Goal: Transaction & Acquisition: Purchase product/service

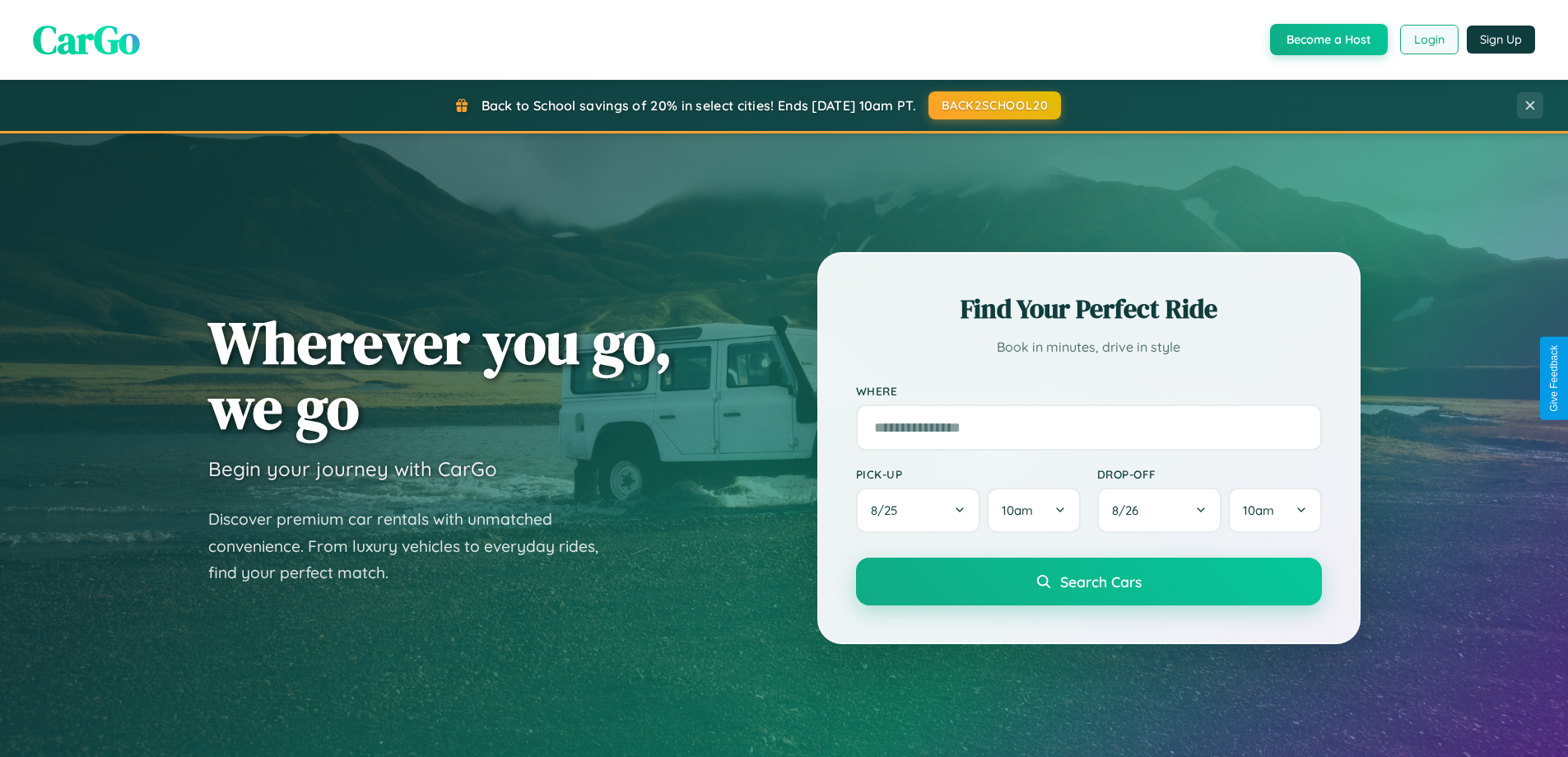
click at [1428, 40] on button "Login" at bounding box center [1429, 39] width 59 height 29
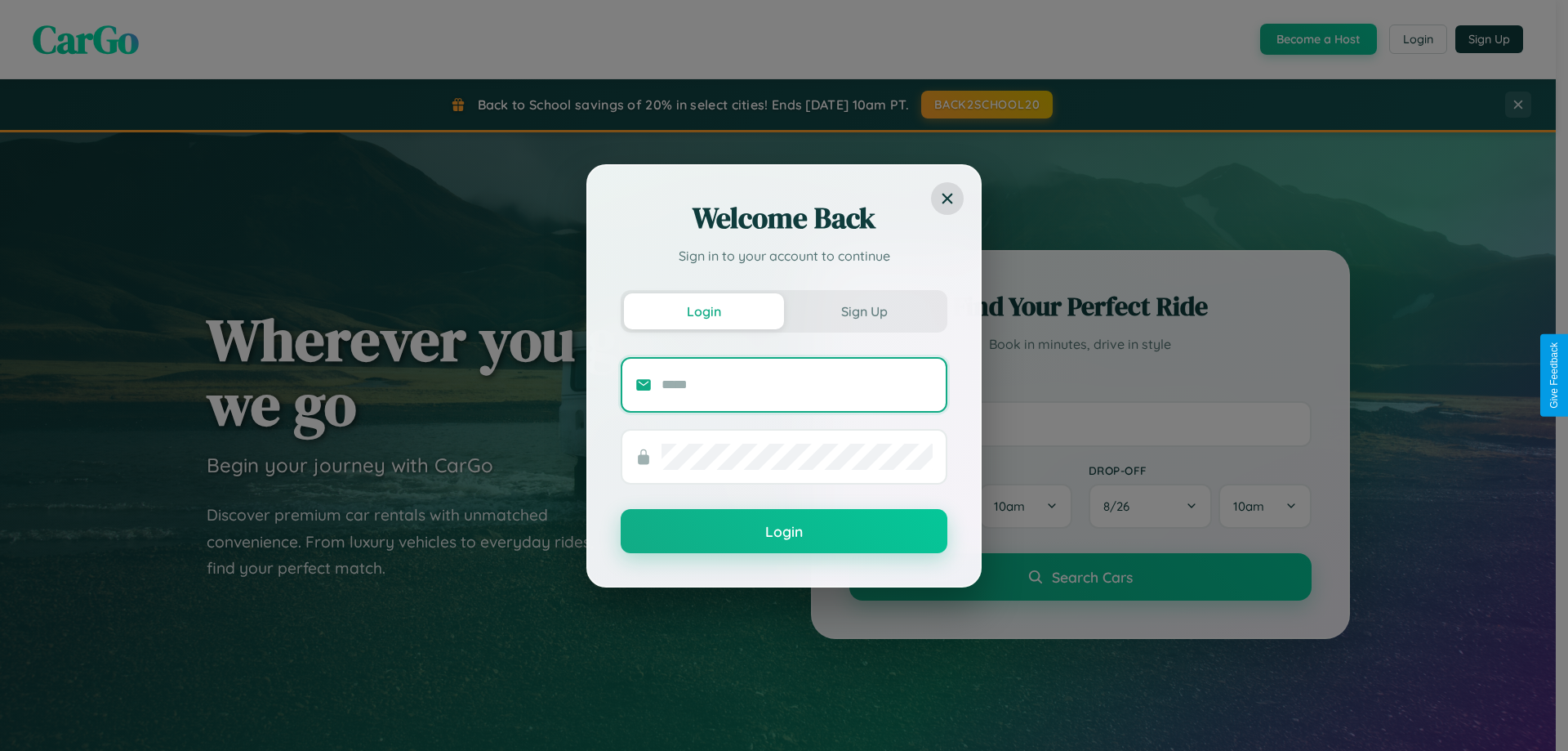
click at [797, 384] on input "text" at bounding box center [797, 385] width 271 height 26
type input "**********"
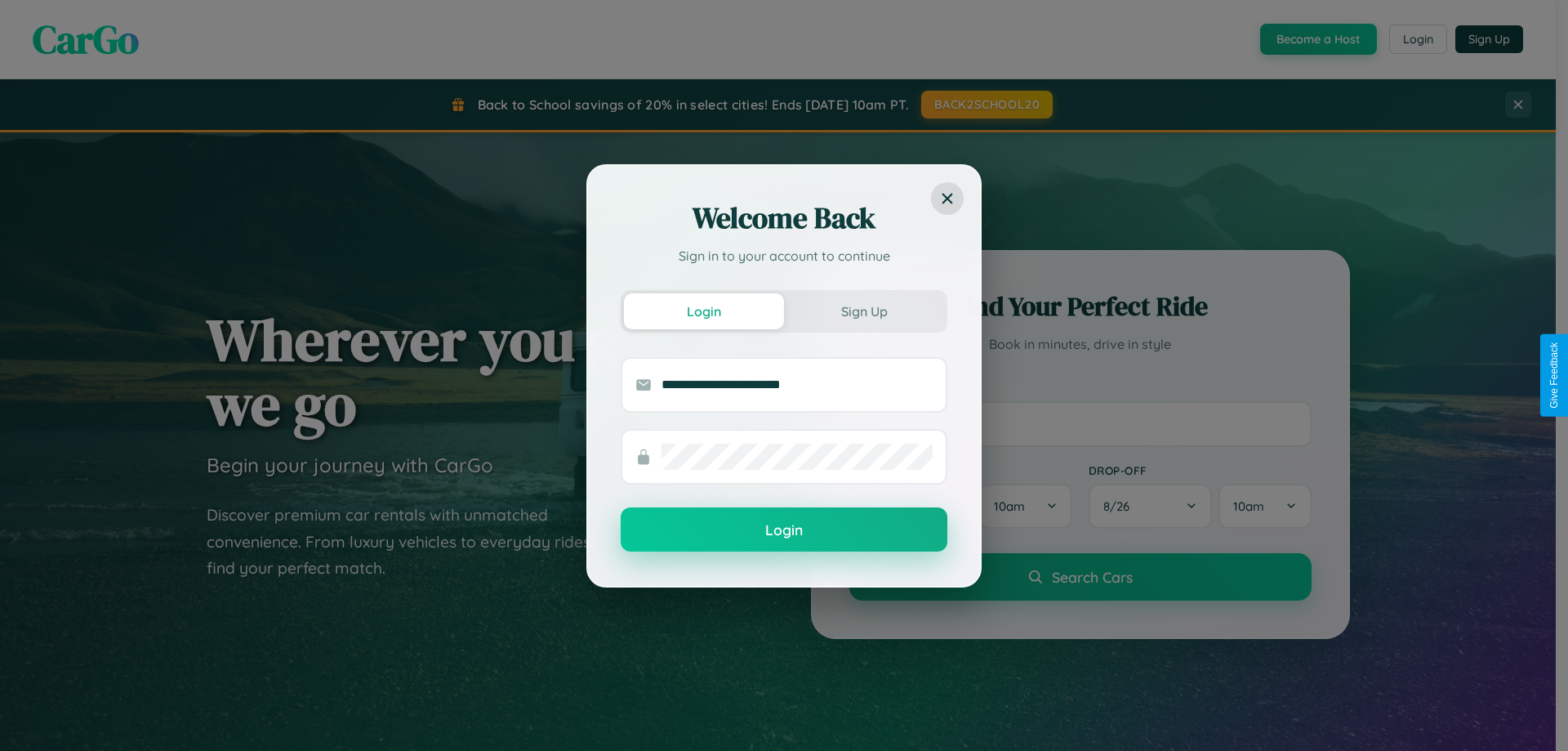
click at [784, 529] on button "Login" at bounding box center [784, 529] width 327 height 44
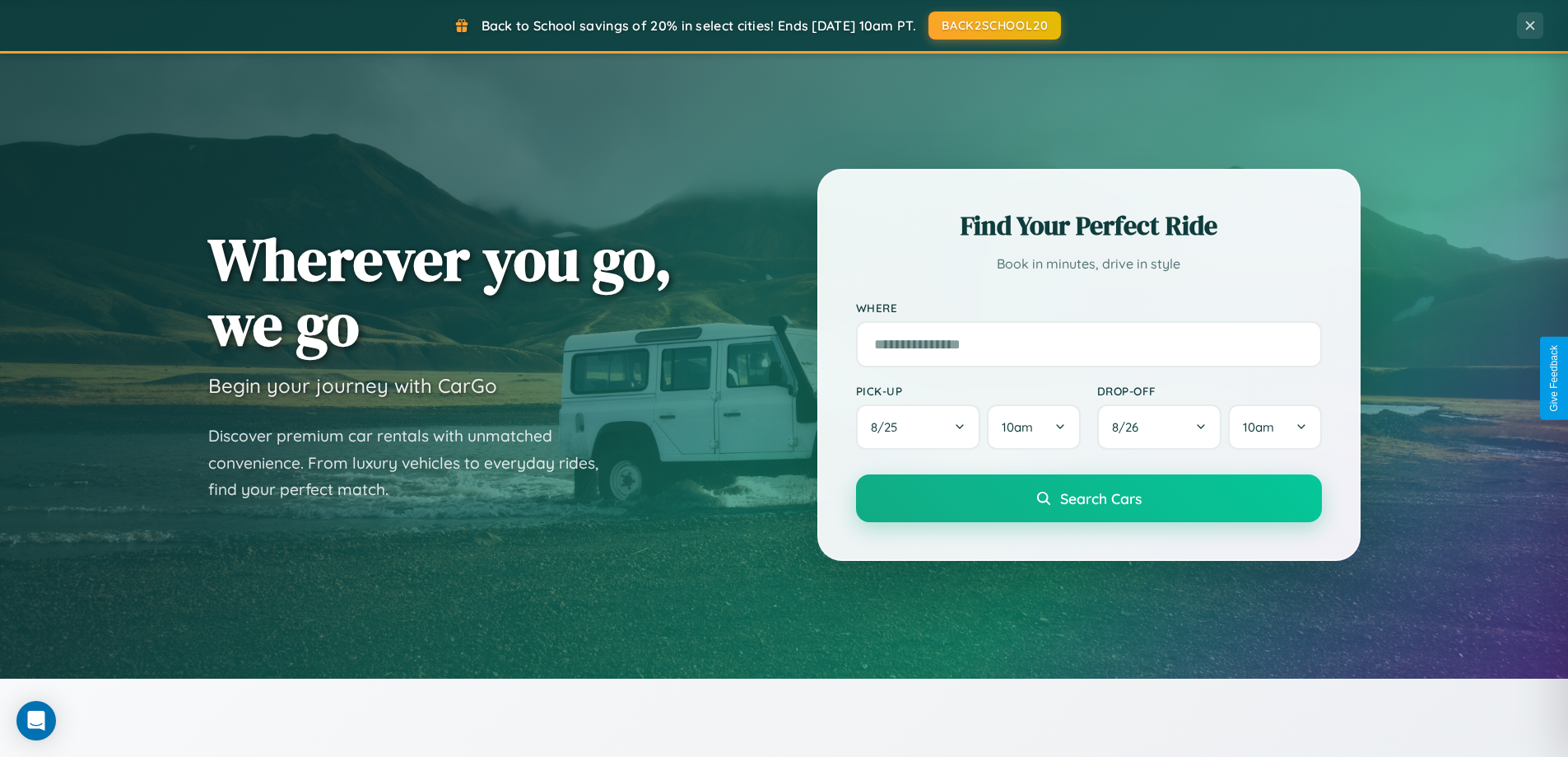
scroll to position [710, 0]
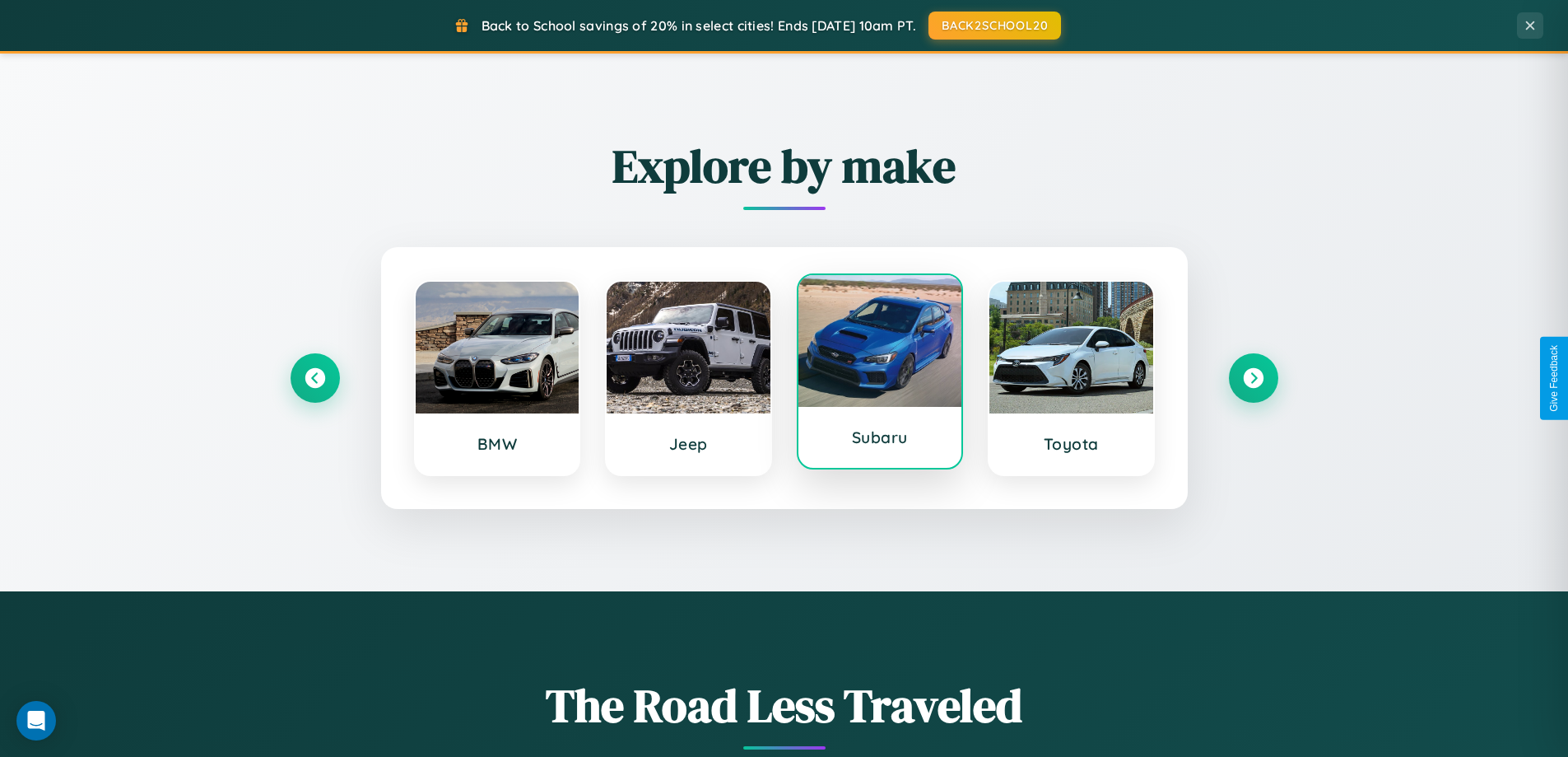
click at [879, 371] on div at bounding box center [880, 341] width 164 height 132
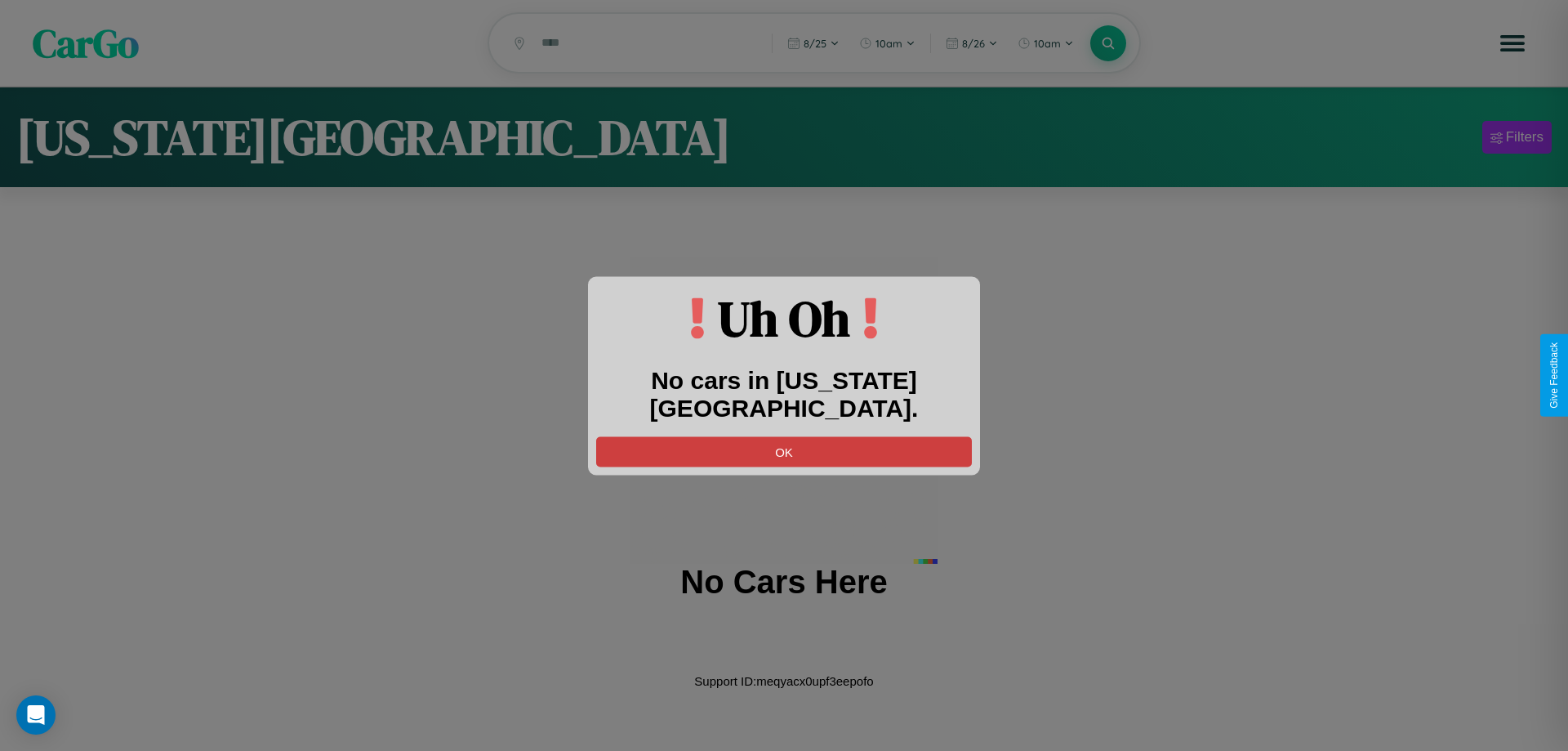
click at [784, 437] on button "OK" at bounding box center [784, 452] width 375 height 30
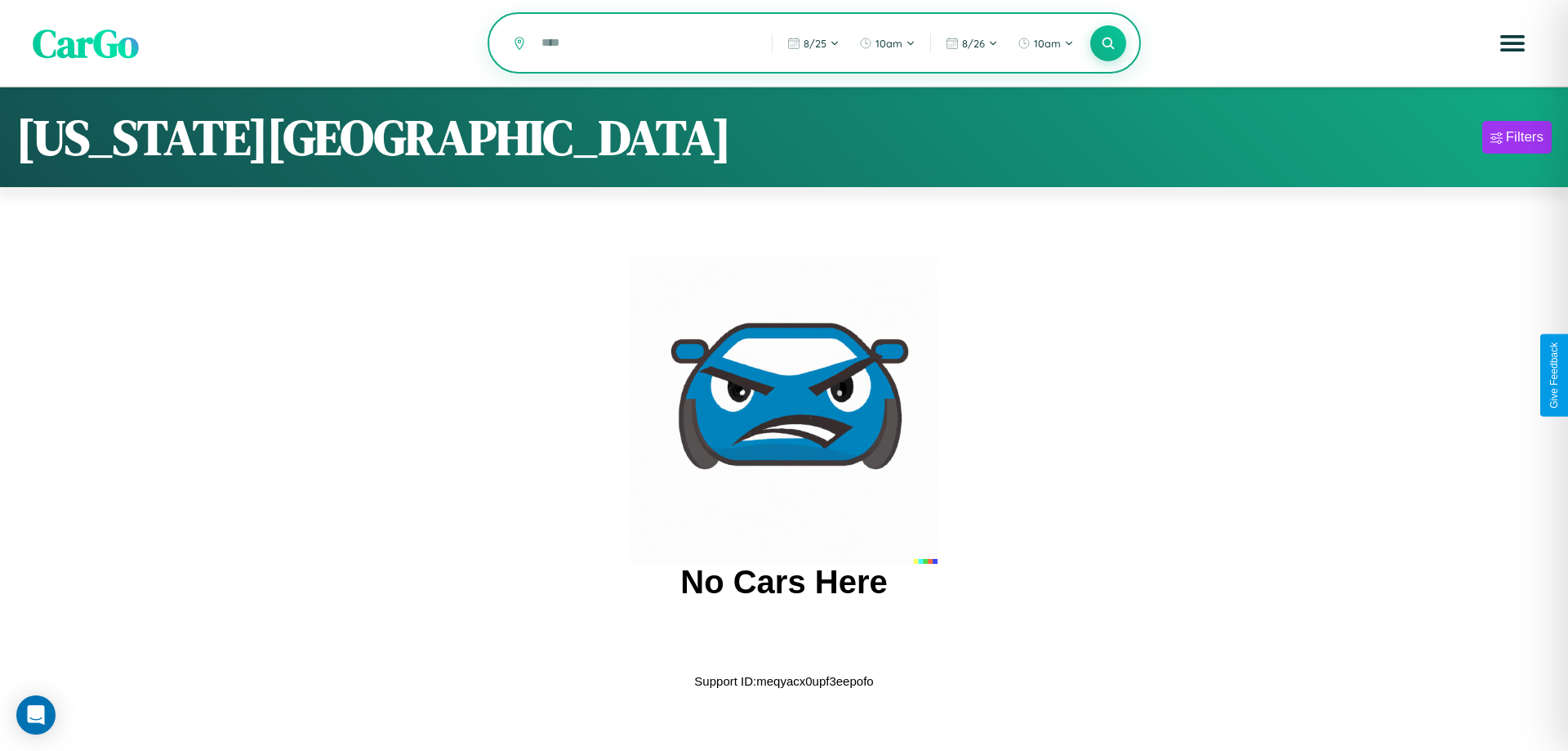
click at [645, 44] on input "text" at bounding box center [644, 42] width 222 height 28
click at [1108, 44] on icon at bounding box center [1107, 42] width 16 height 16
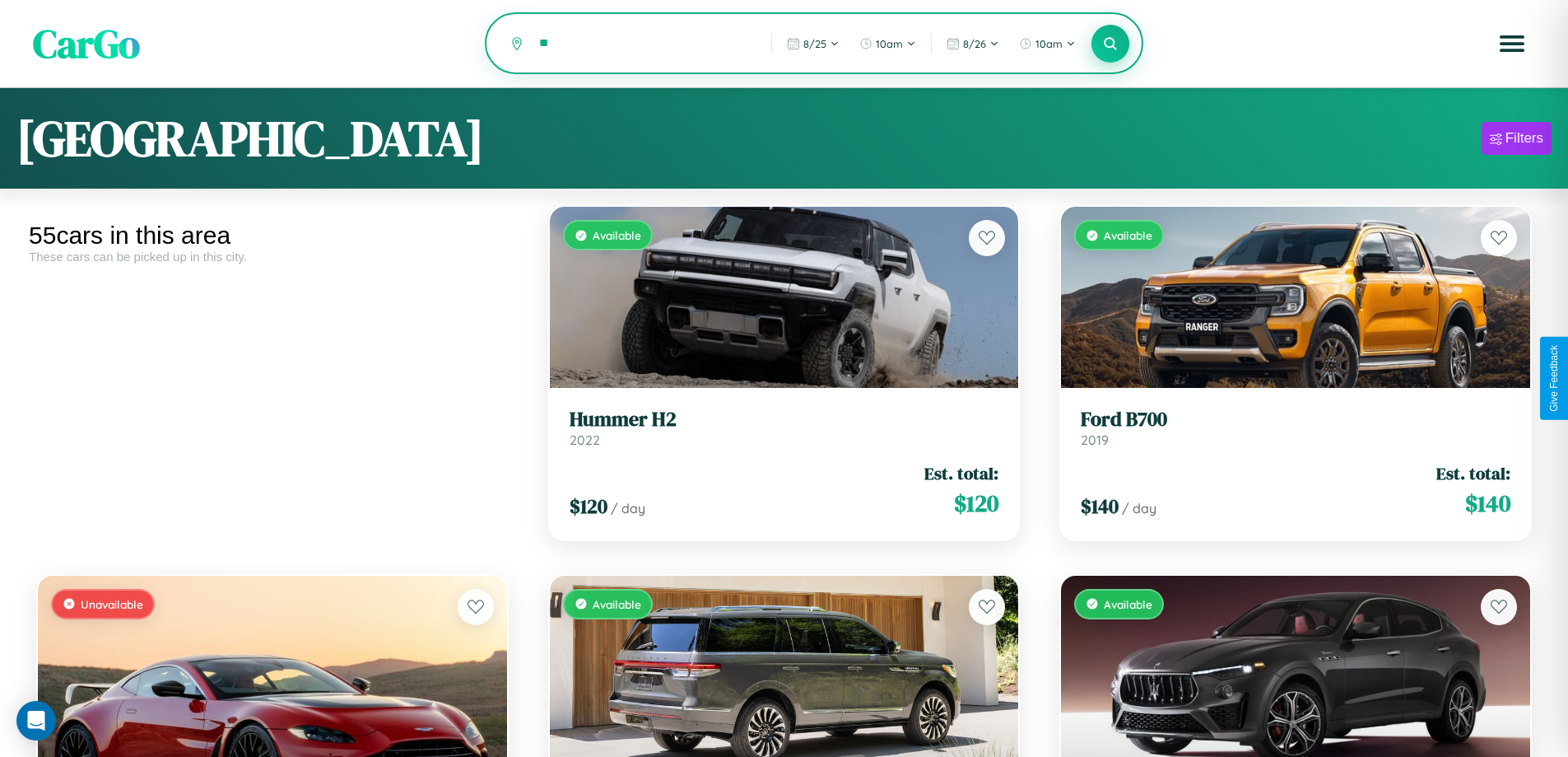
type input "*"
type input "*******"
click at [1110, 44] on icon at bounding box center [1110, 43] width 16 height 16
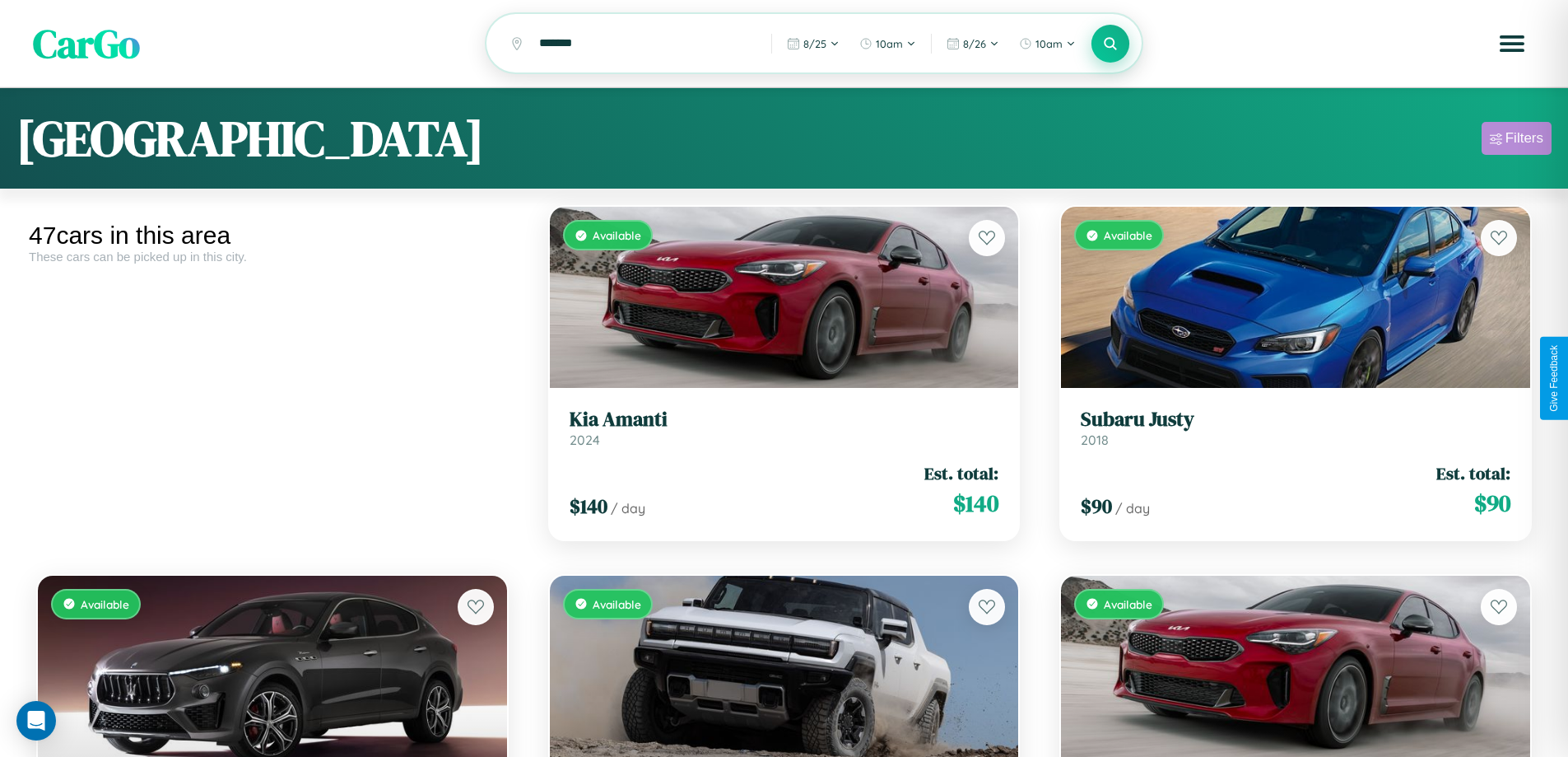
click at [1516, 141] on div "Filters" at bounding box center [1524, 137] width 38 height 16
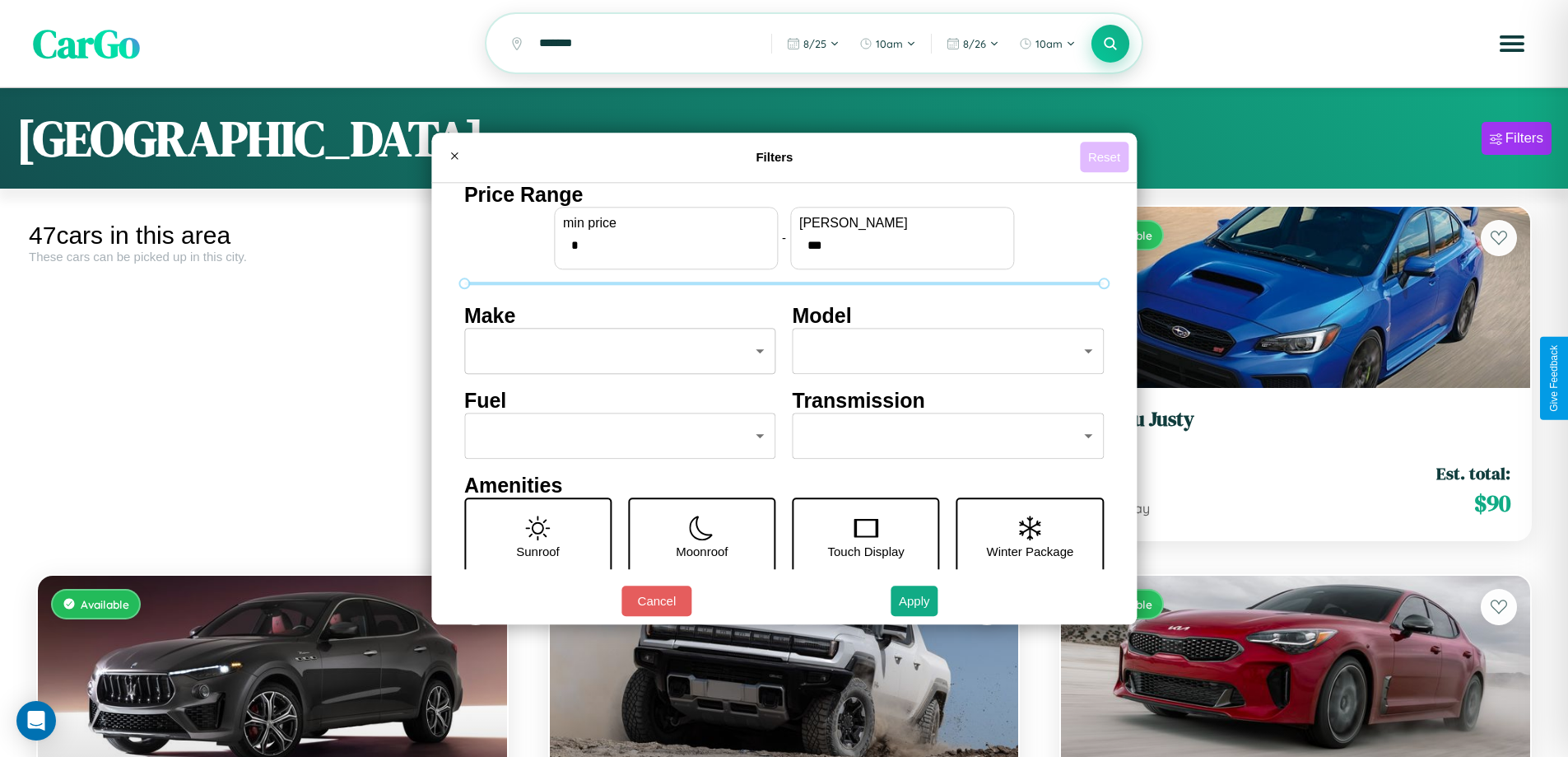
click at [1106, 156] on button "Reset" at bounding box center [1104, 157] width 48 height 30
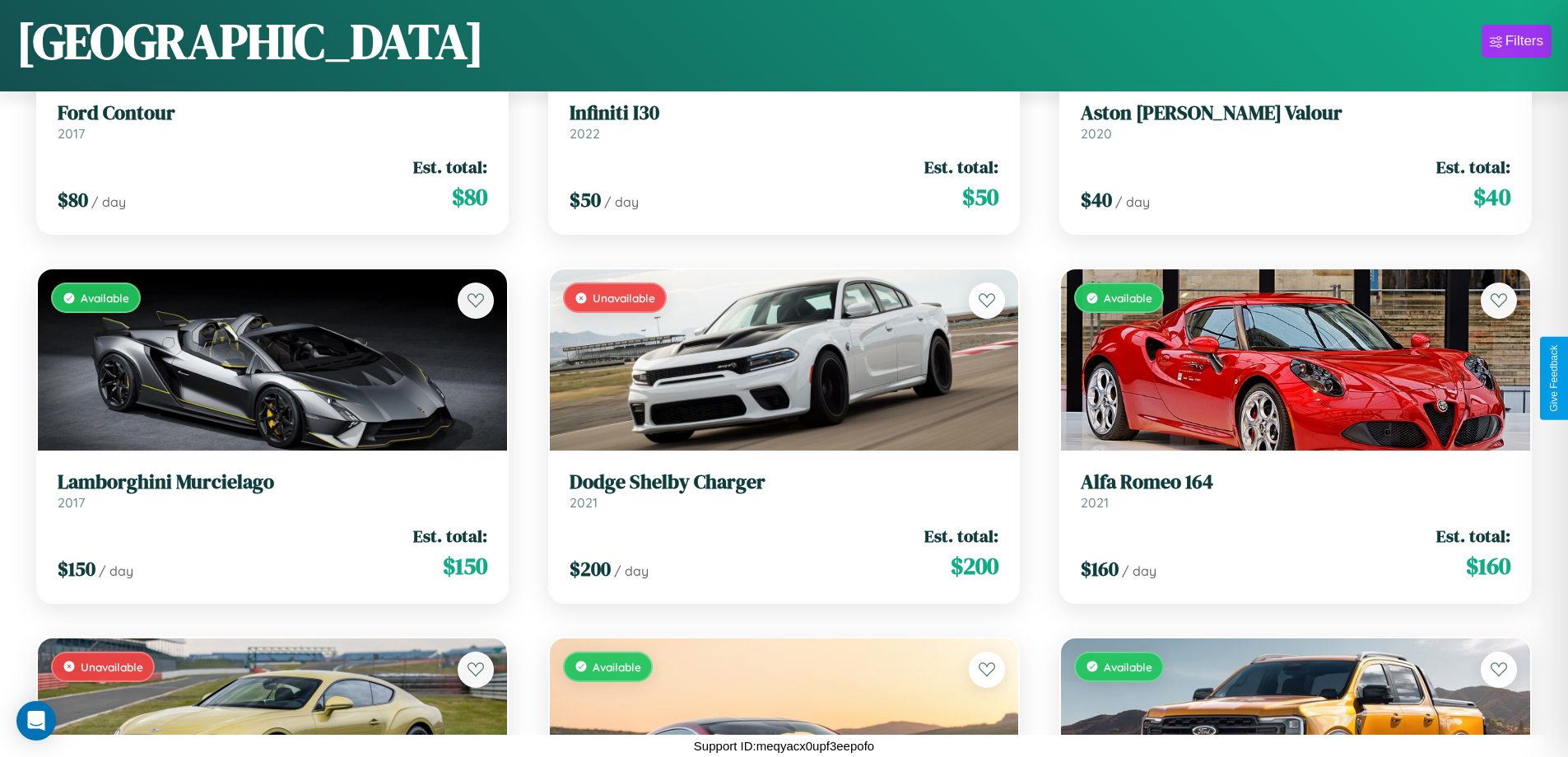
scroll to position [5025, 0]
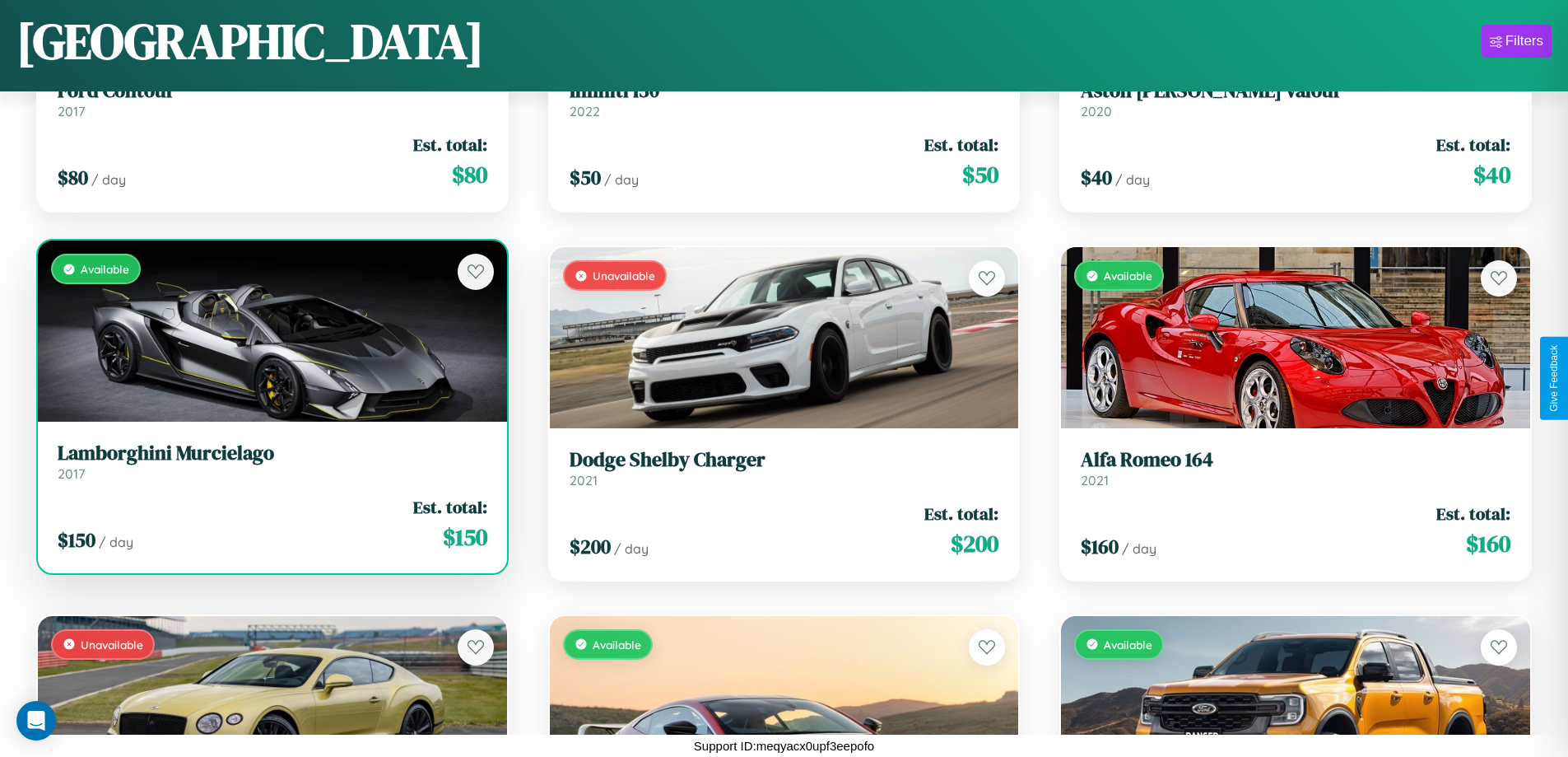
click at [270, 467] on link "Lamborghini Murcielago 2017" at bounding box center [272, 461] width 429 height 41
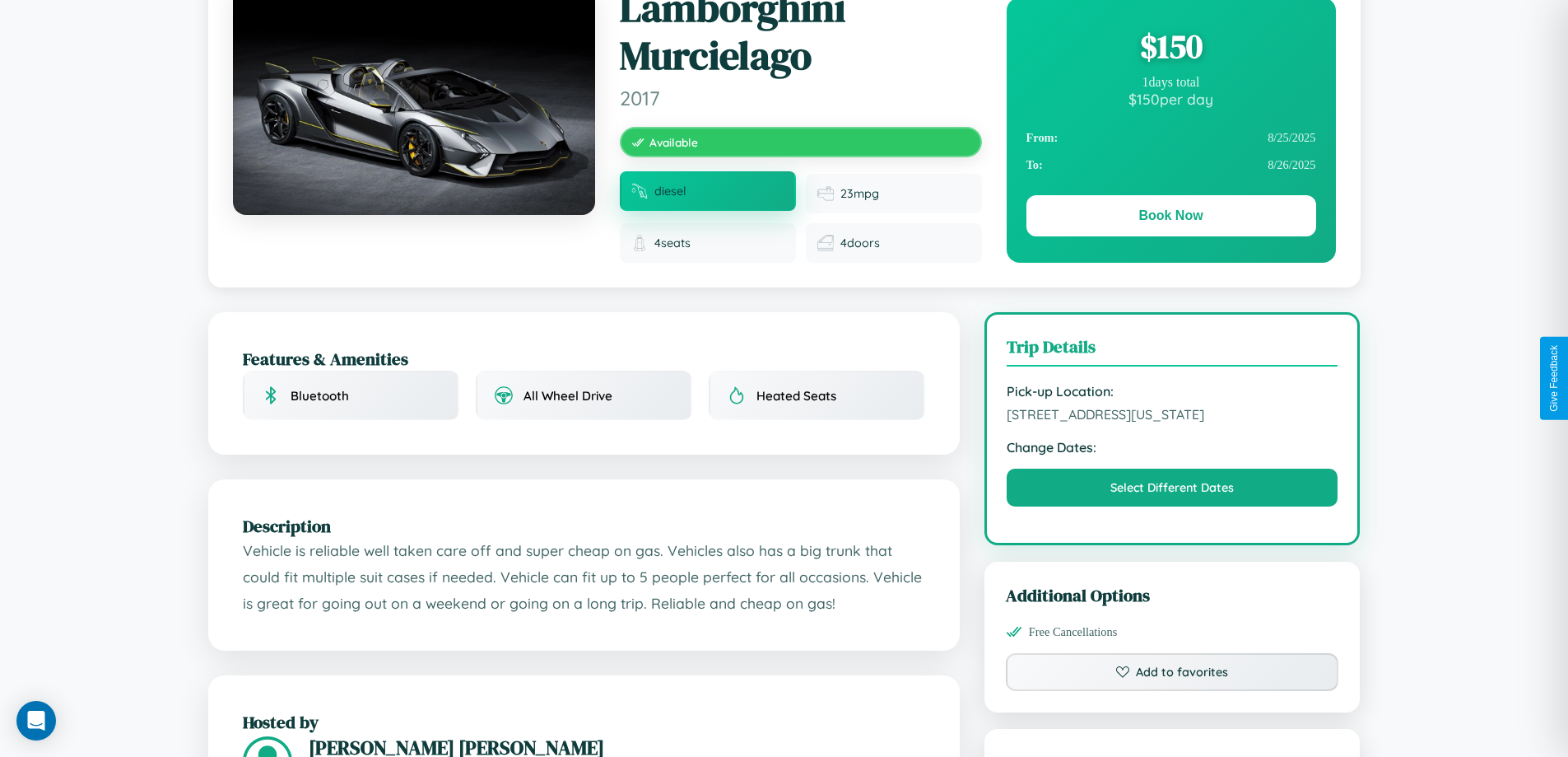
scroll to position [191, 0]
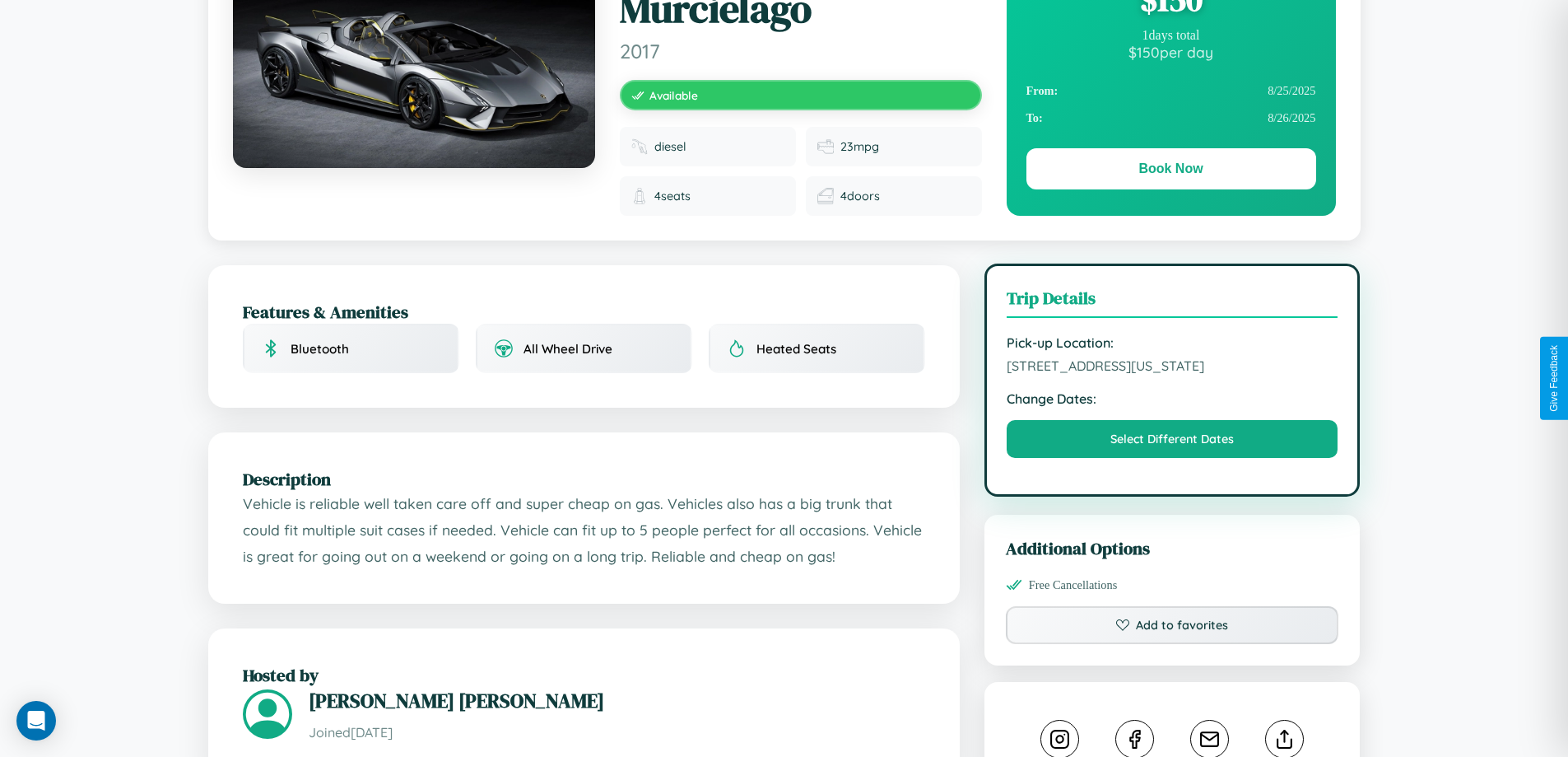
click at [1172, 374] on span "[STREET_ADDRESS][US_STATE]" at bounding box center [1172, 365] width 332 height 16
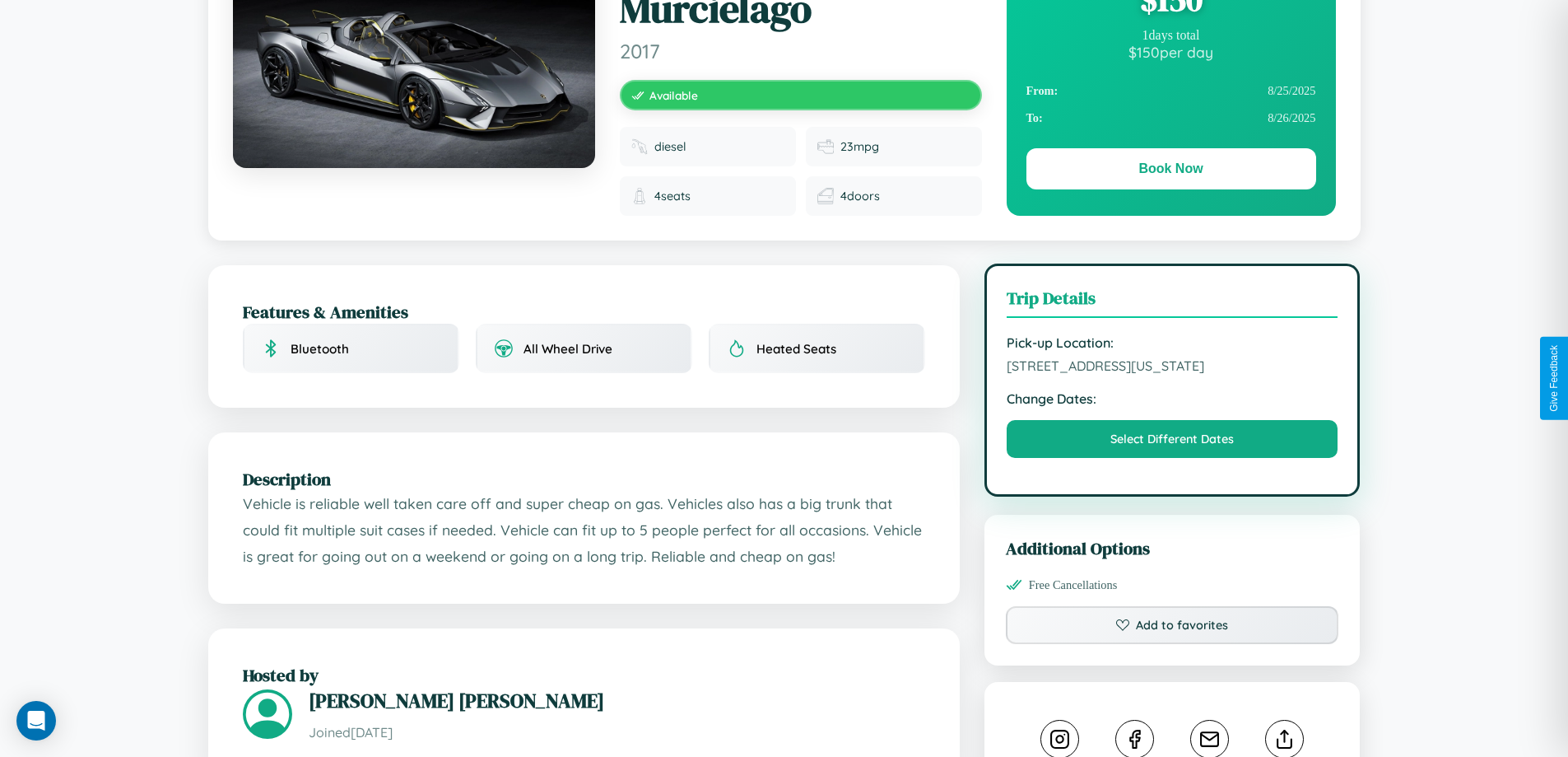
click at [1172, 374] on span "[STREET_ADDRESS][US_STATE]" at bounding box center [1172, 365] width 332 height 16
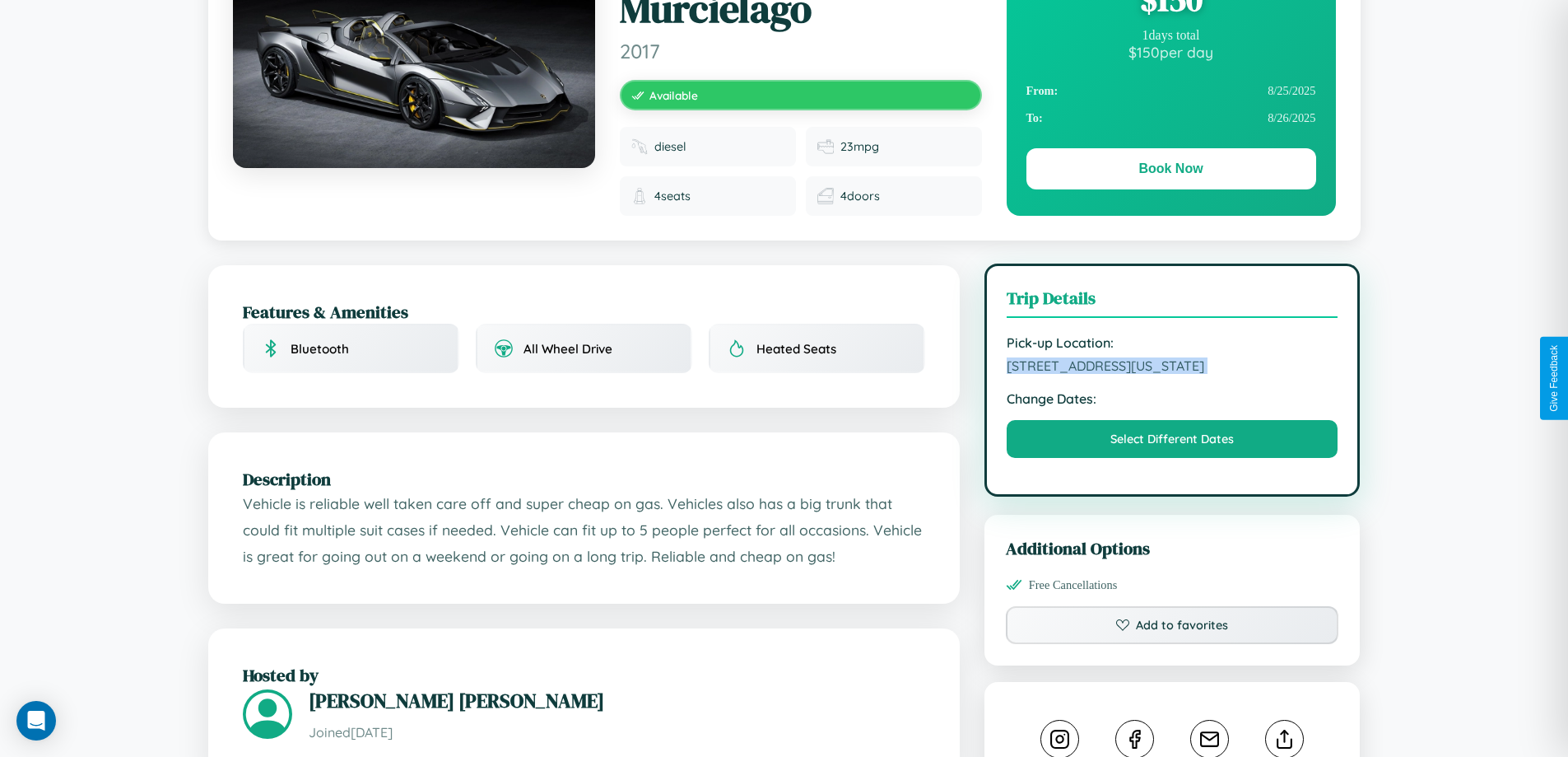
click at [1172, 374] on span "[STREET_ADDRESS][US_STATE]" at bounding box center [1172, 365] width 332 height 16
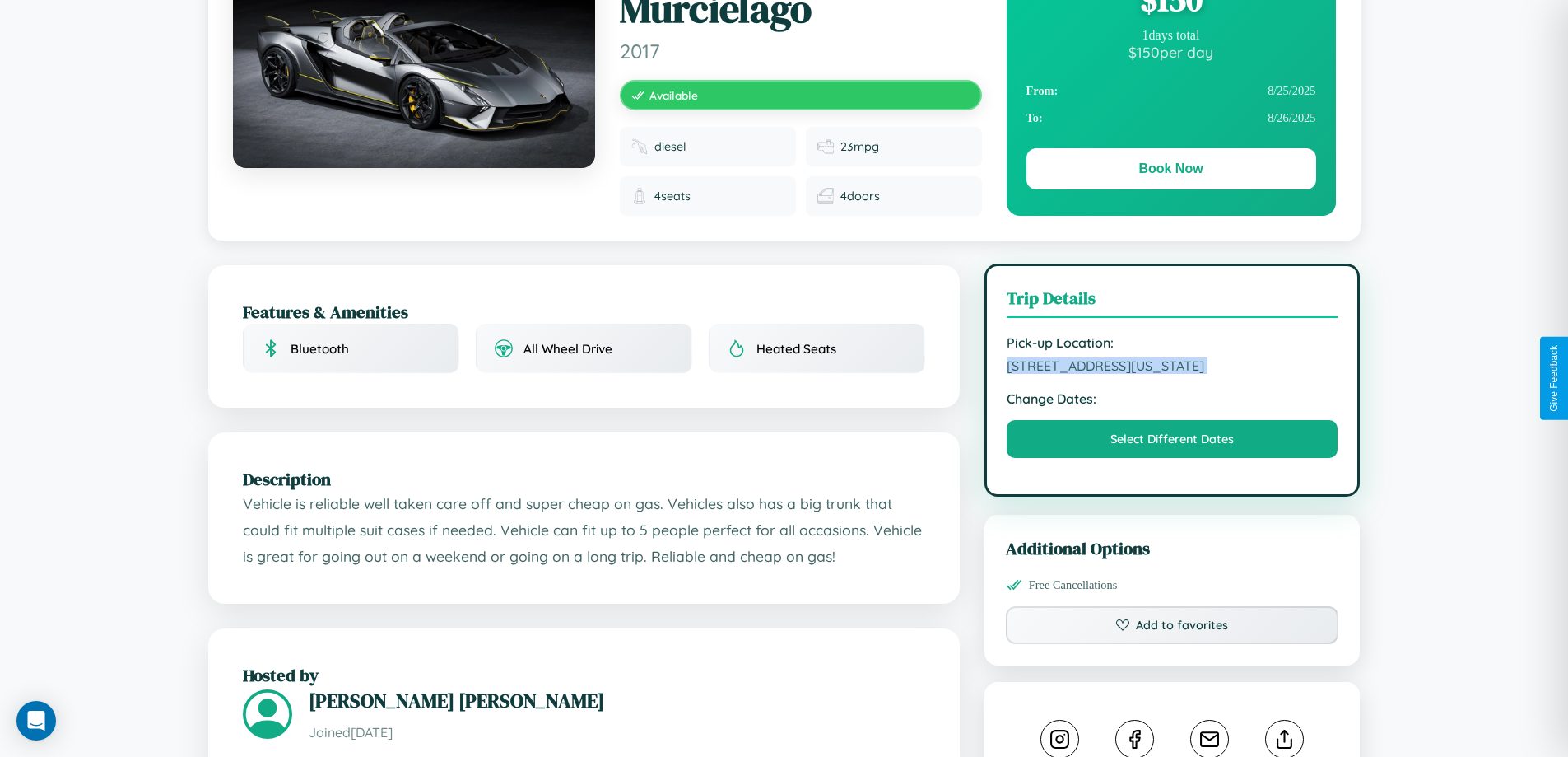
click at [1172, 374] on span "[STREET_ADDRESS][US_STATE]" at bounding box center [1172, 365] width 332 height 16
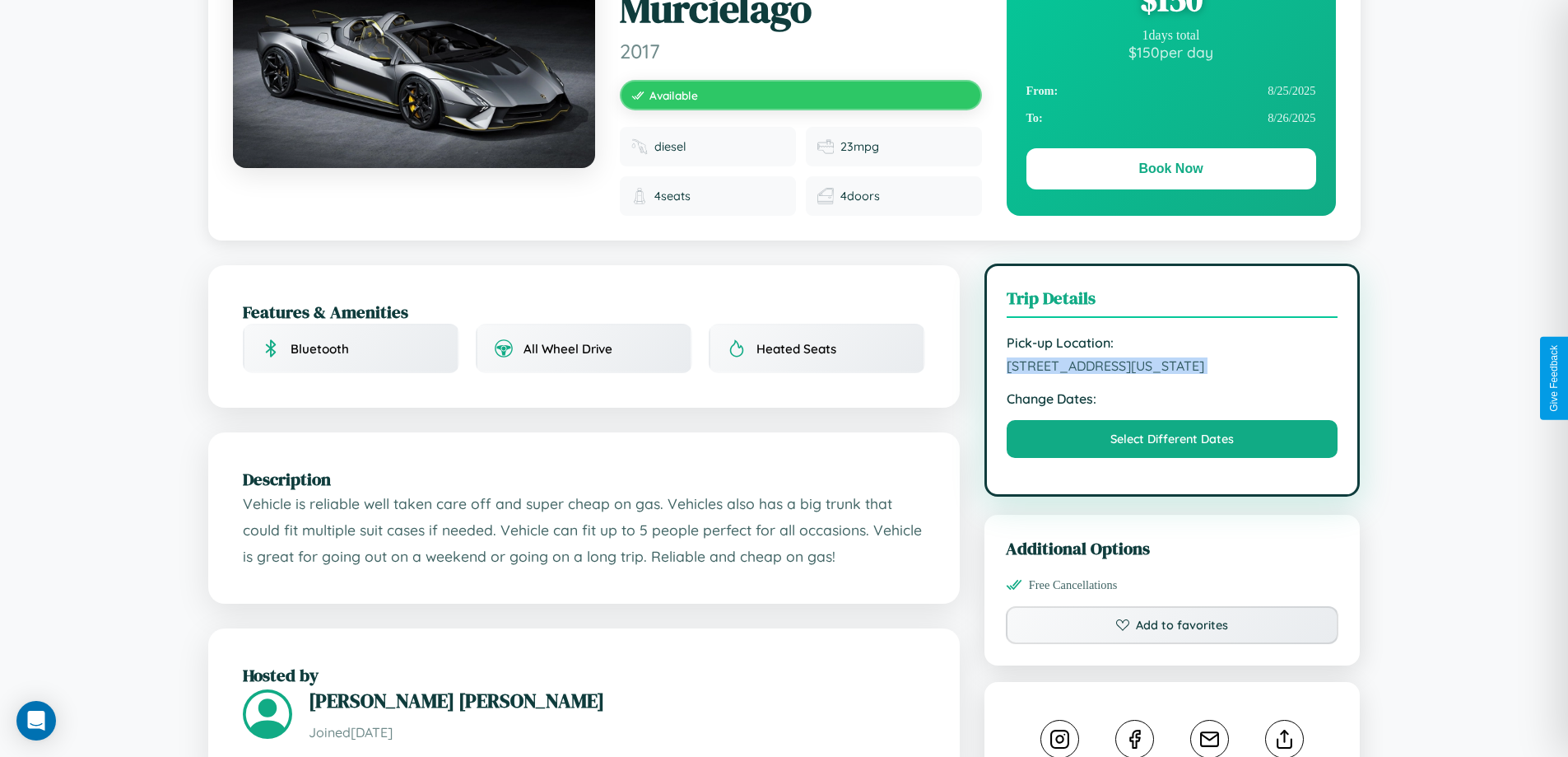
click at [1172, 374] on span "[STREET_ADDRESS][US_STATE]" at bounding box center [1172, 365] width 332 height 16
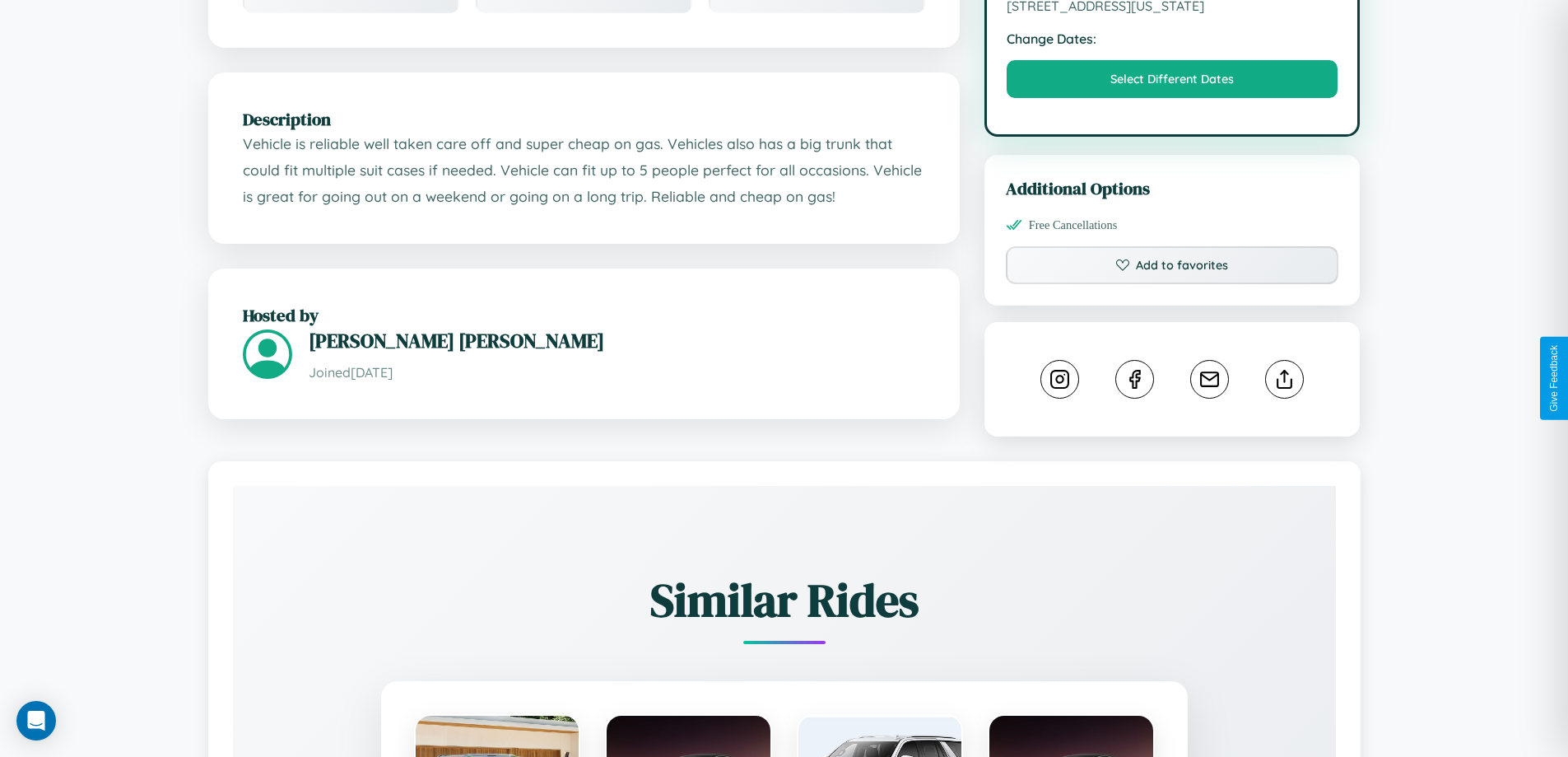
scroll to position [571, 0]
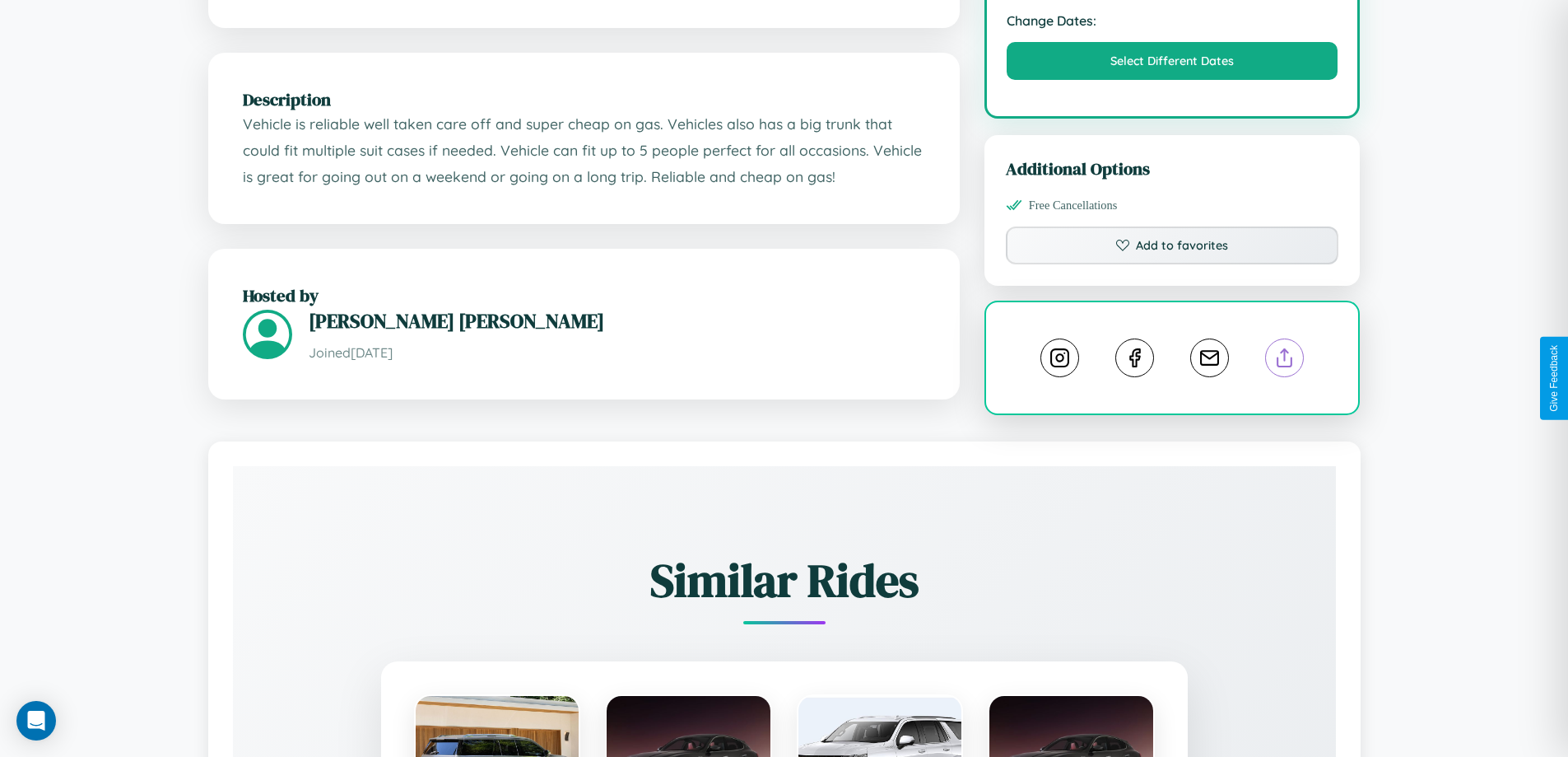
click at [1284, 361] on line at bounding box center [1284, 355] width 0 height 11
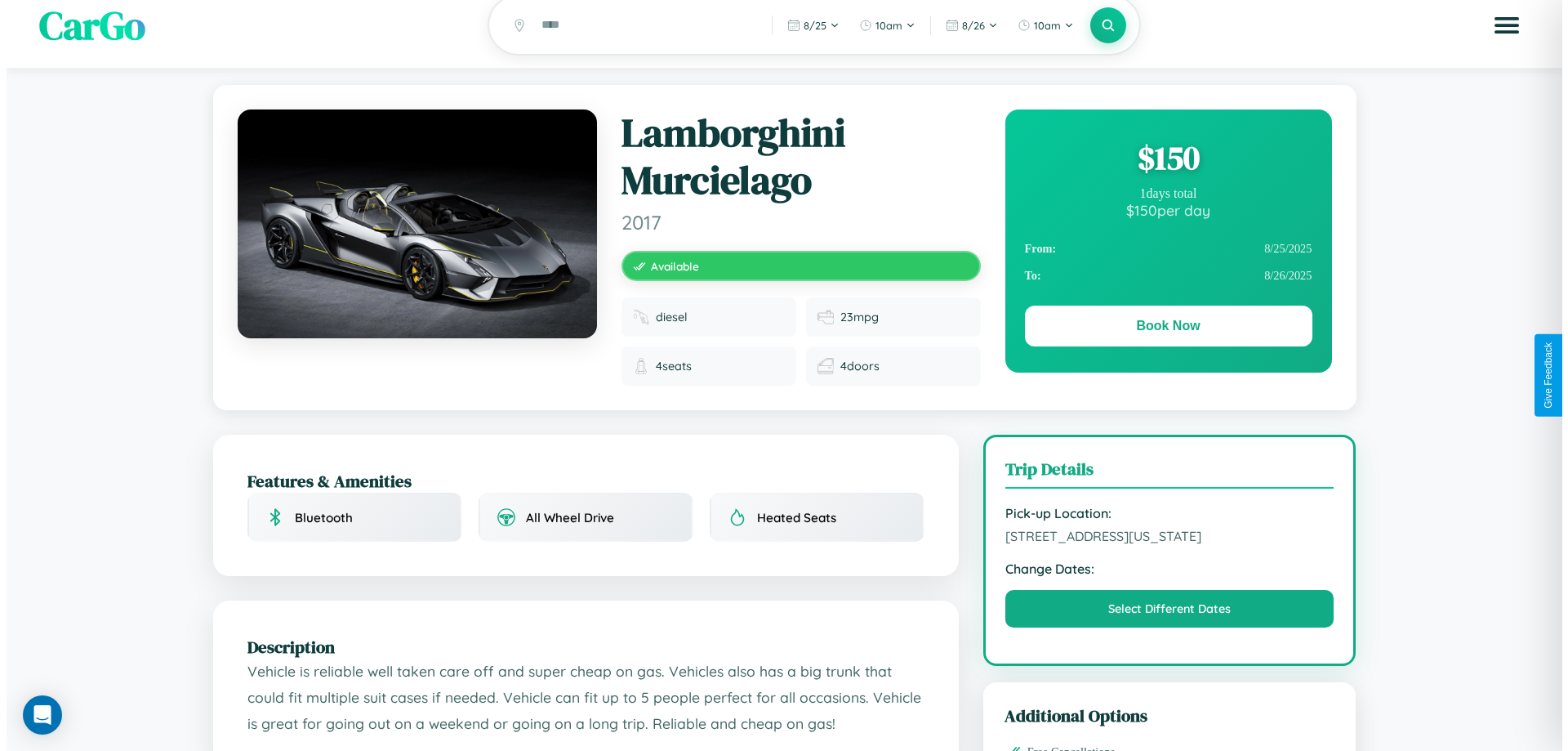
scroll to position [0, 0]
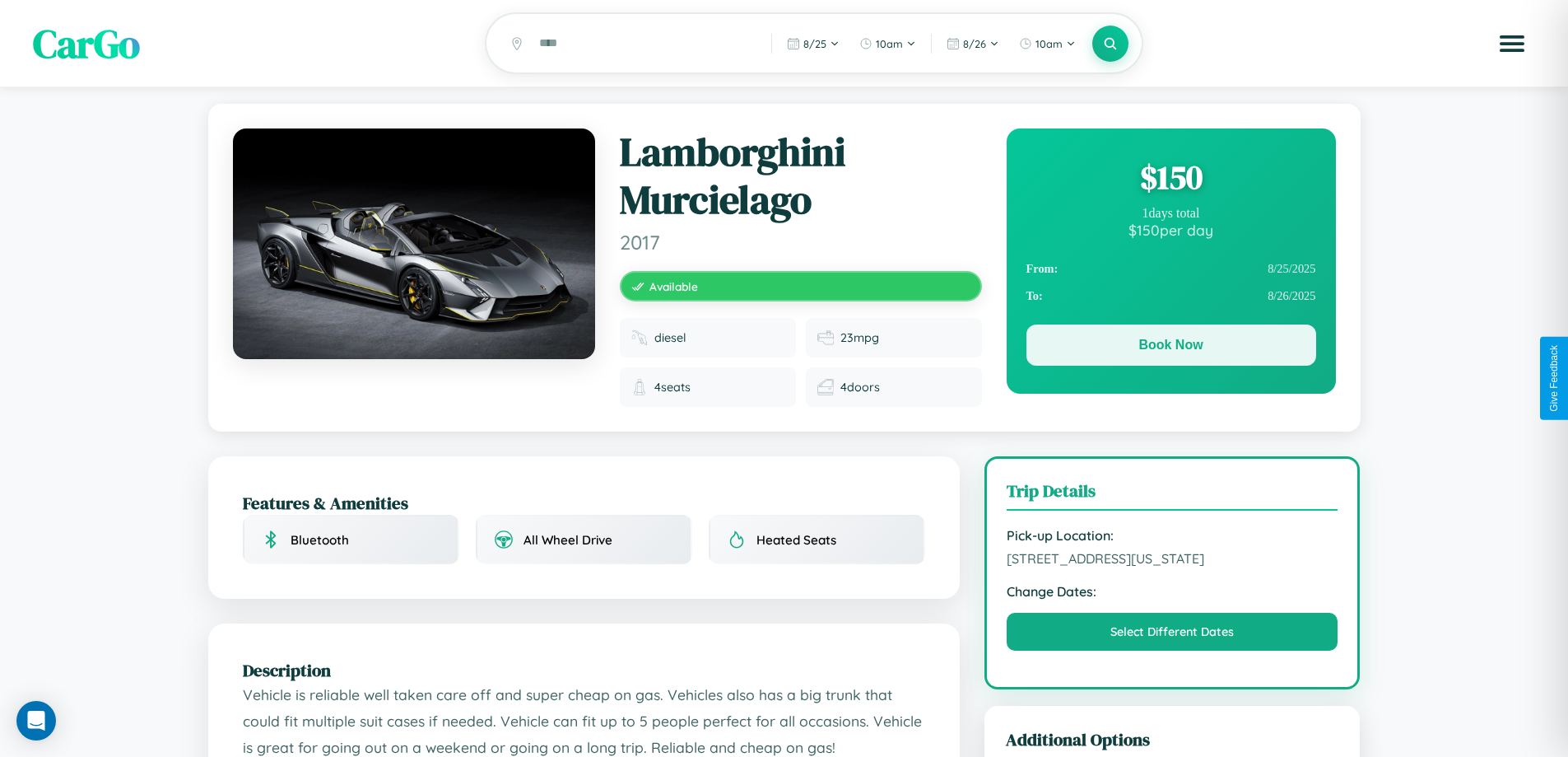
click at [1170, 347] on button "Book Now" at bounding box center [1171, 345] width 289 height 42
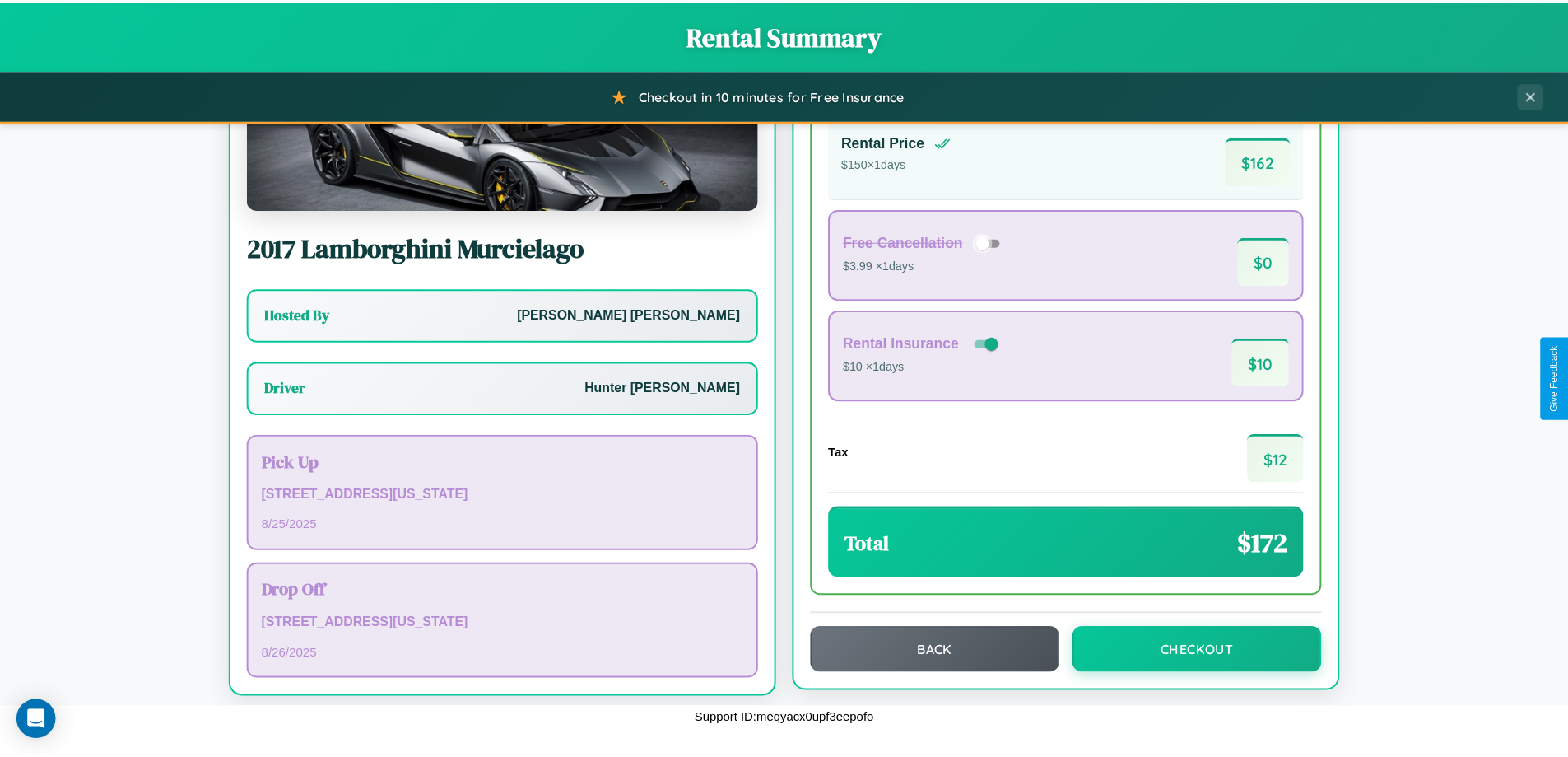
scroll to position [118, 0]
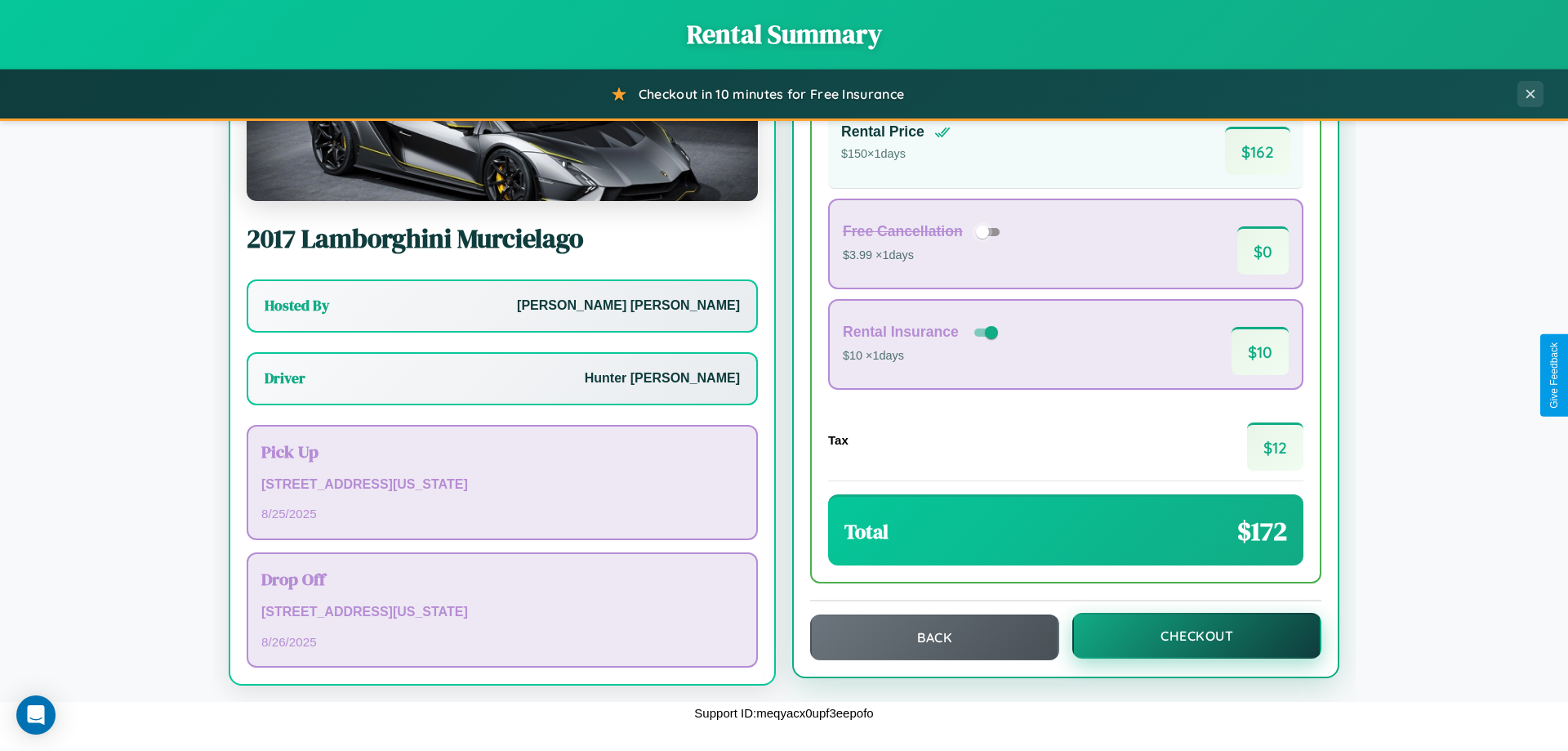
click at [1186, 636] on button "Checkout" at bounding box center [1196, 636] width 249 height 46
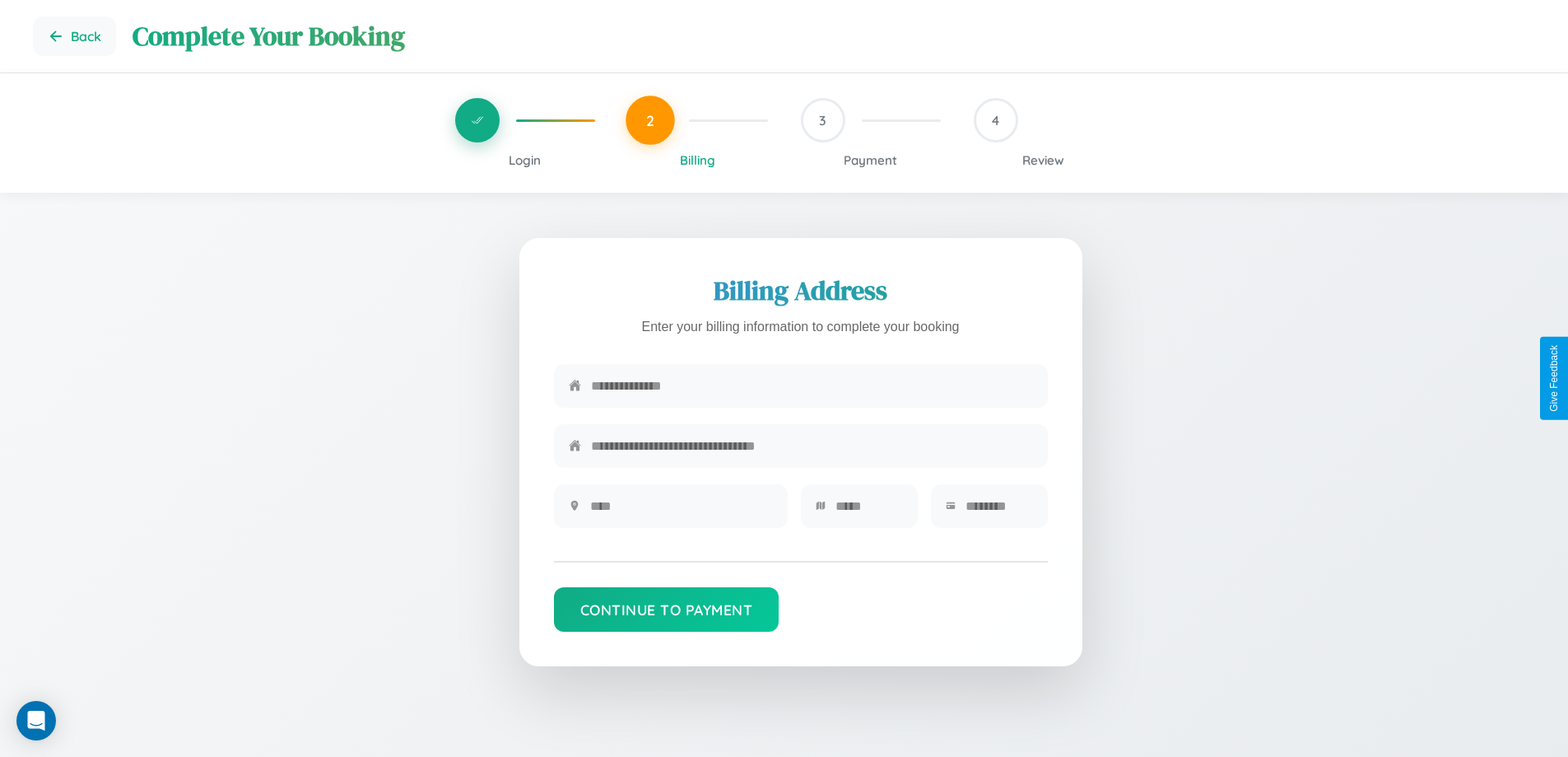
click at [811, 386] on input "text" at bounding box center [811, 385] width 442 height 41
type input "**********"
click at [681, 511] on input "text" at bounding box center [681, 505] width 183 height 41
type input "********"
click at [868, 511] on input "text" at bounding box center [868, 505] width 67 height 41
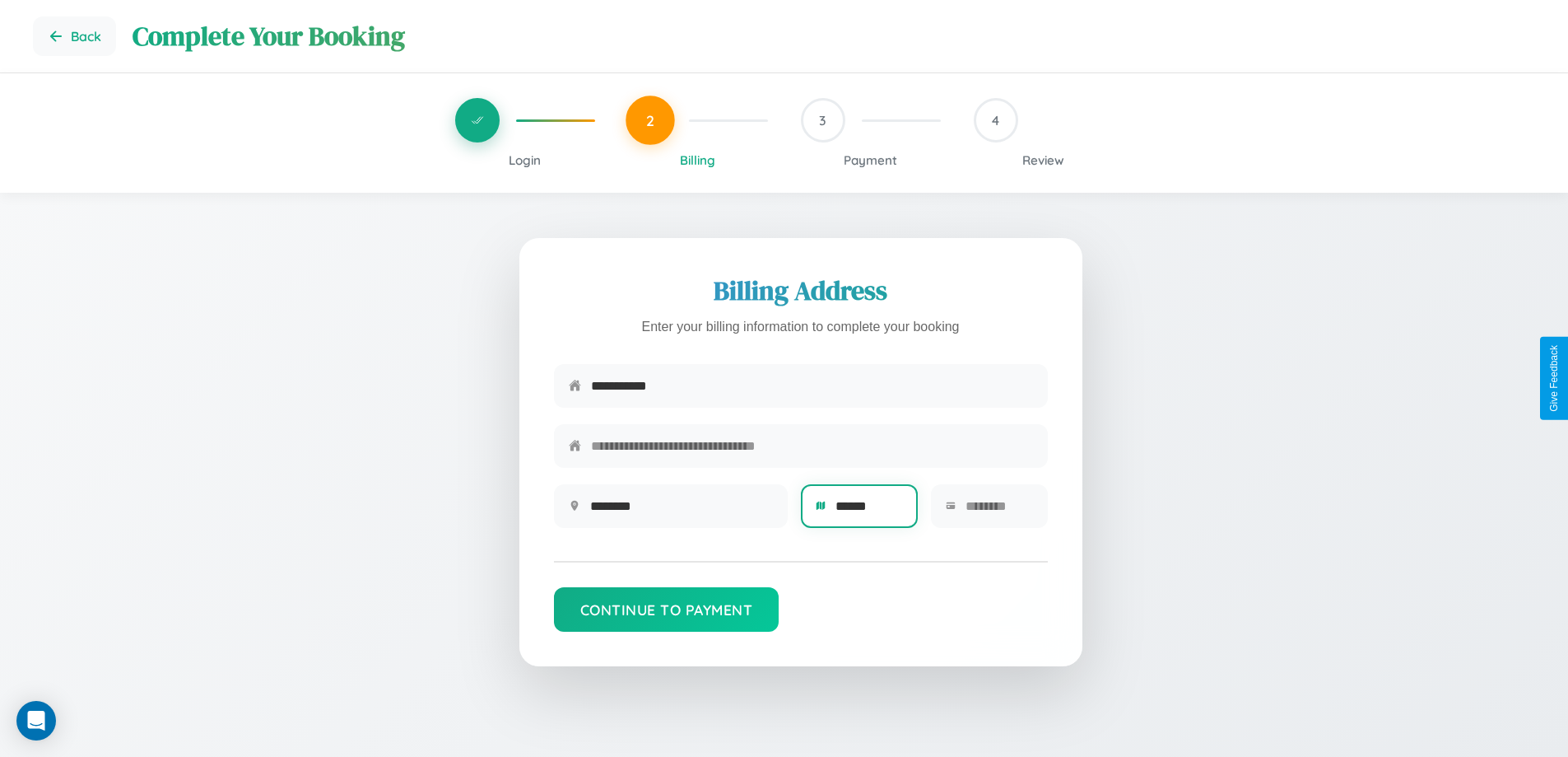
type input "******"
click at [999, 511] on input "text" at bounding box center [999, 505] width 67 height 41
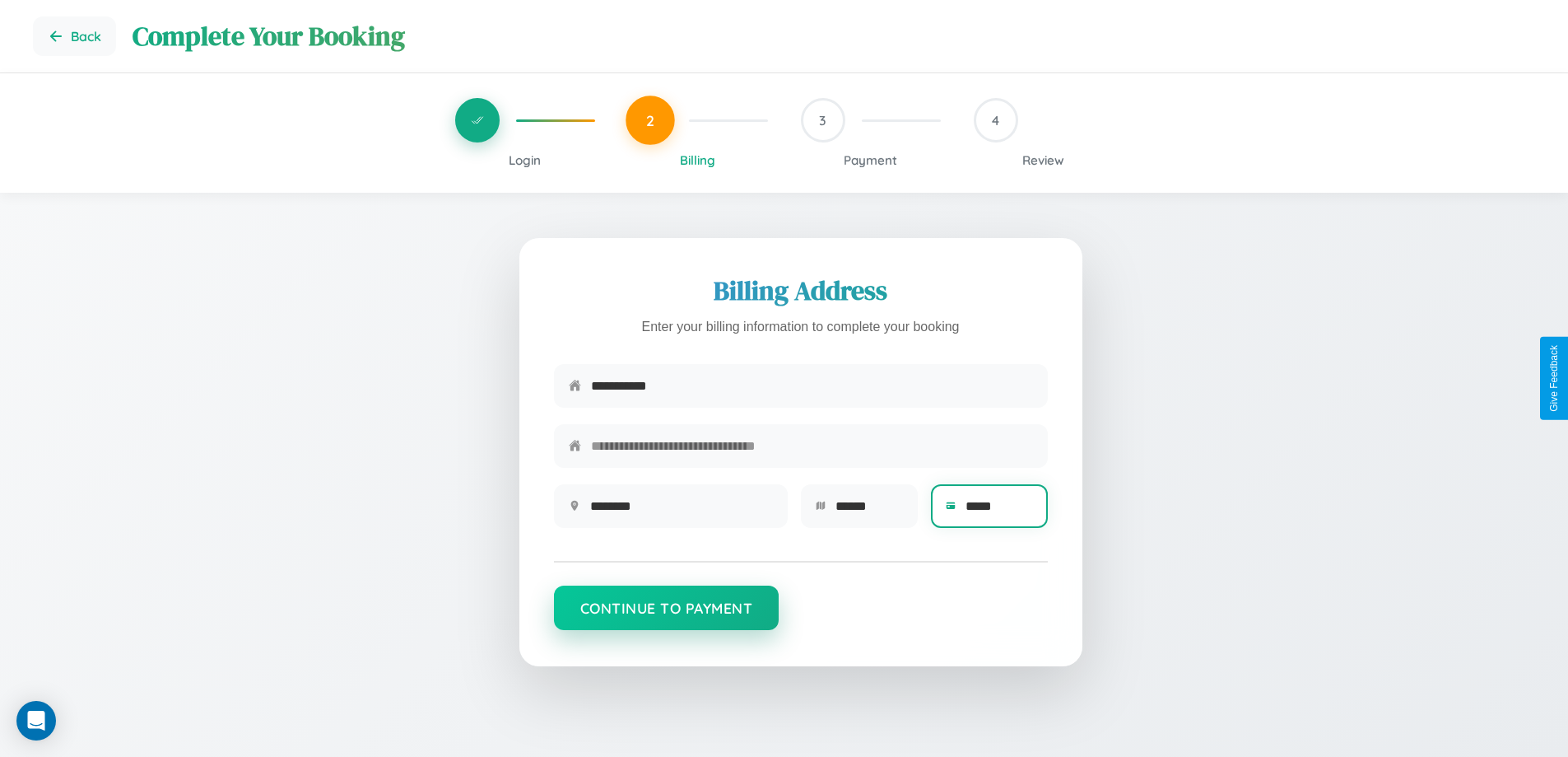
type input "*****"
click at [666, 616] on button "Continue to Payment" at bounding box center [667, 607] width 225 height 44
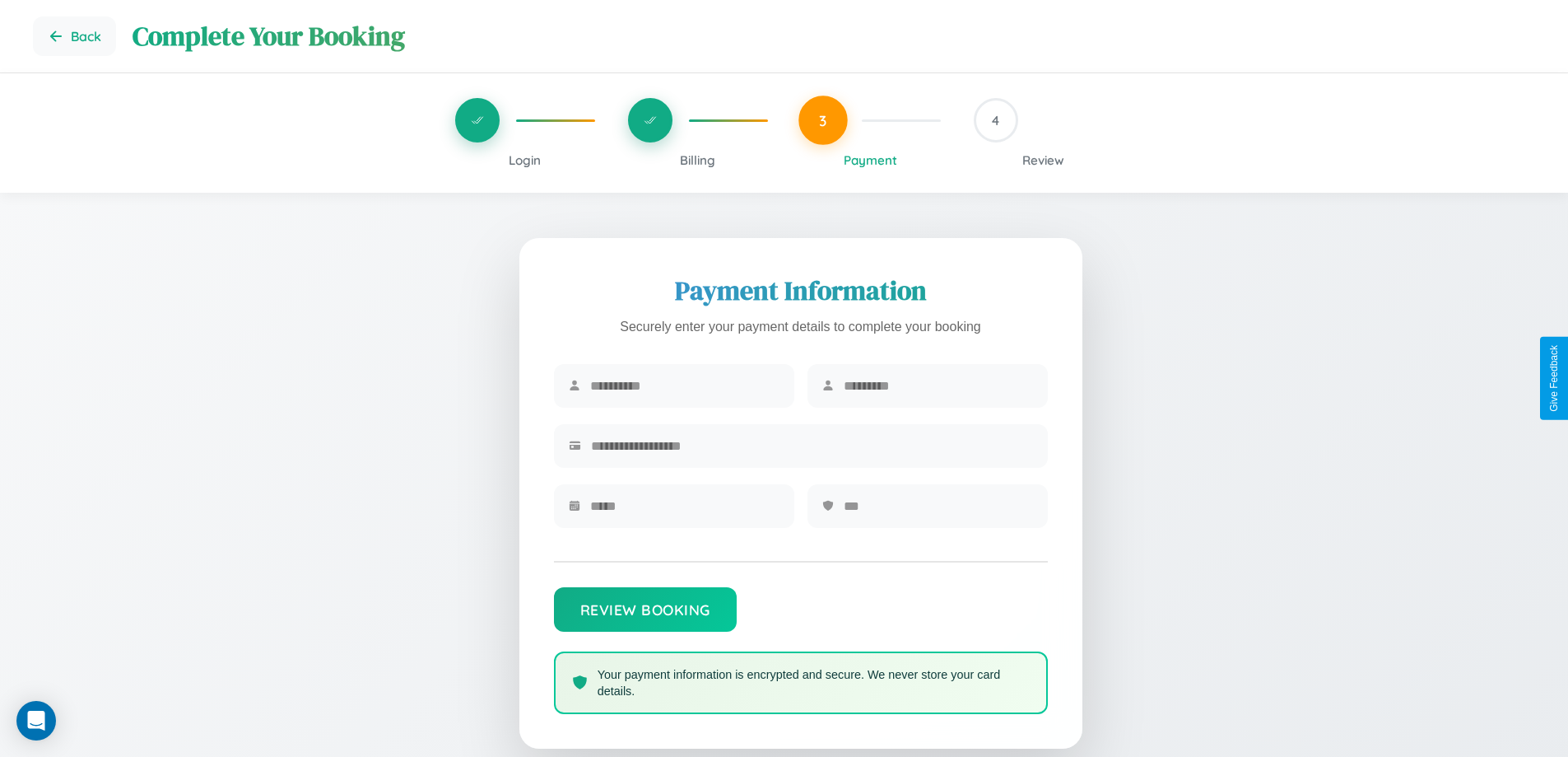
click at [684, 386] on input "text" at bounding box center [685, 385] width 189 height 41
type input "******"
click at [937, 386] on input "text" at bounding box center [938, 385] width 189 height 41
type input "********"
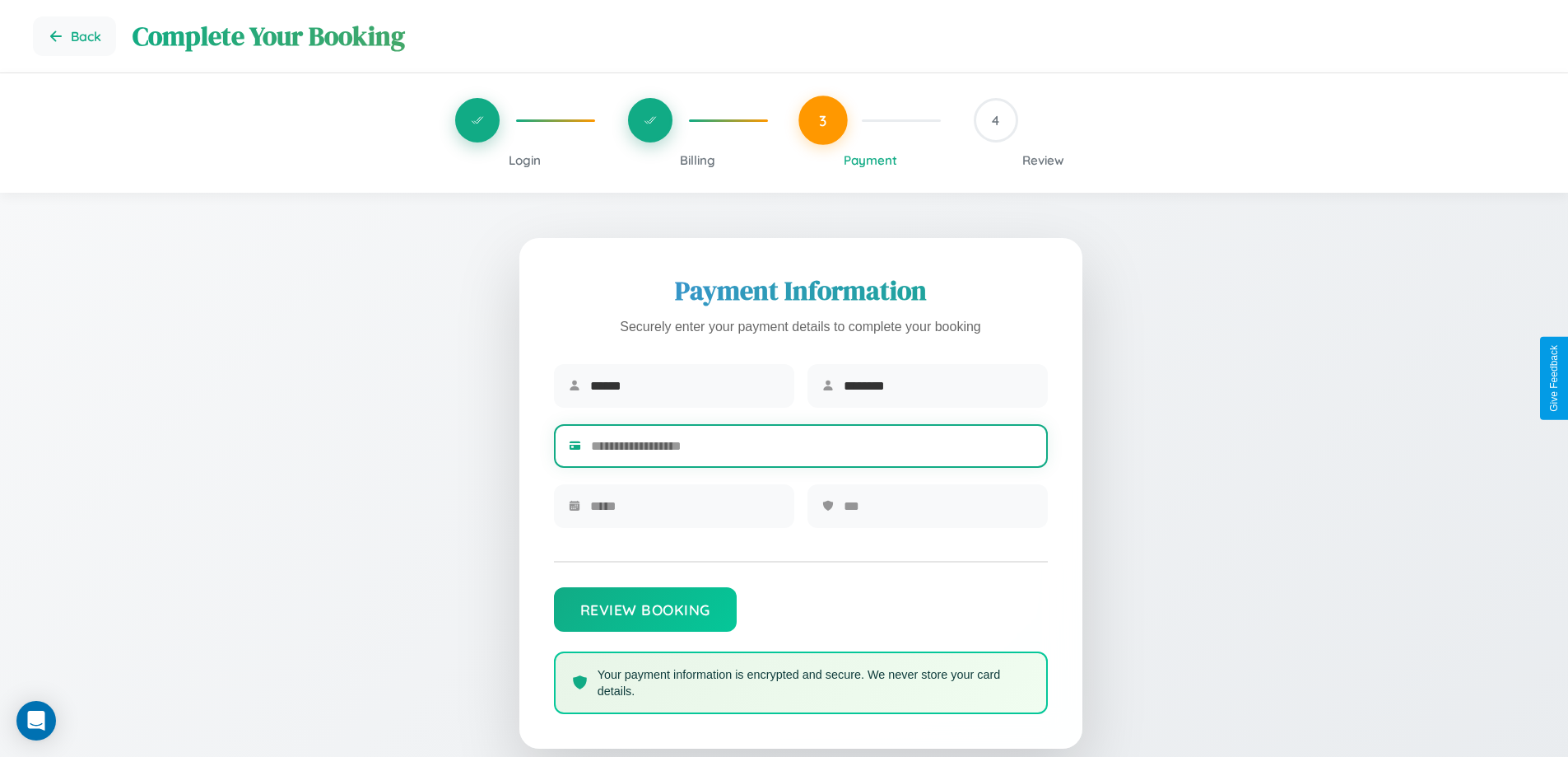
click at [811, 449] on input "text" at bounding box center [811, 446] width 442 height 41
type input "**********"
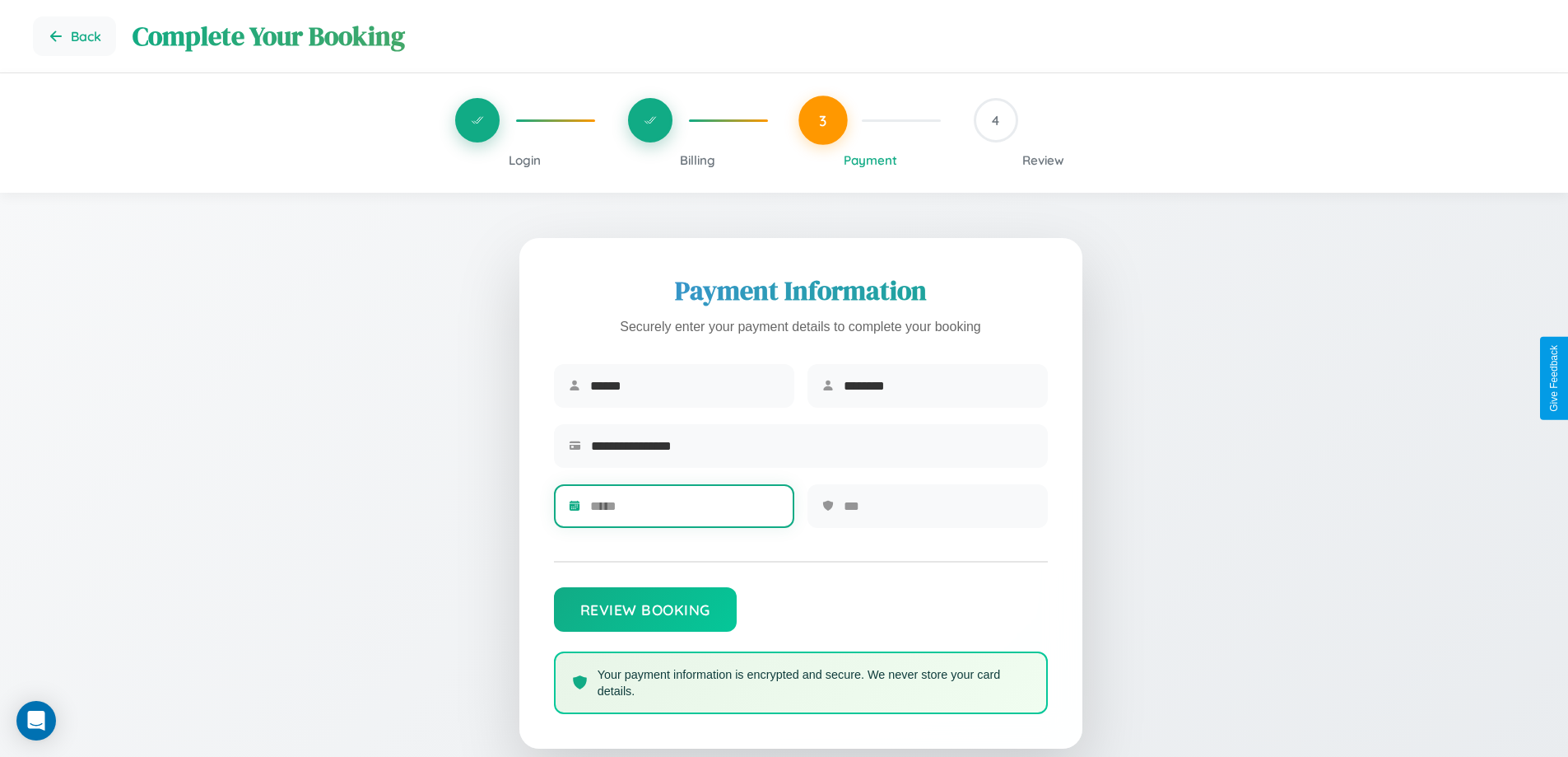
click at [684, 511] on input "text" at bounding box center [685, 505] width 189 height 41
type input "*****"
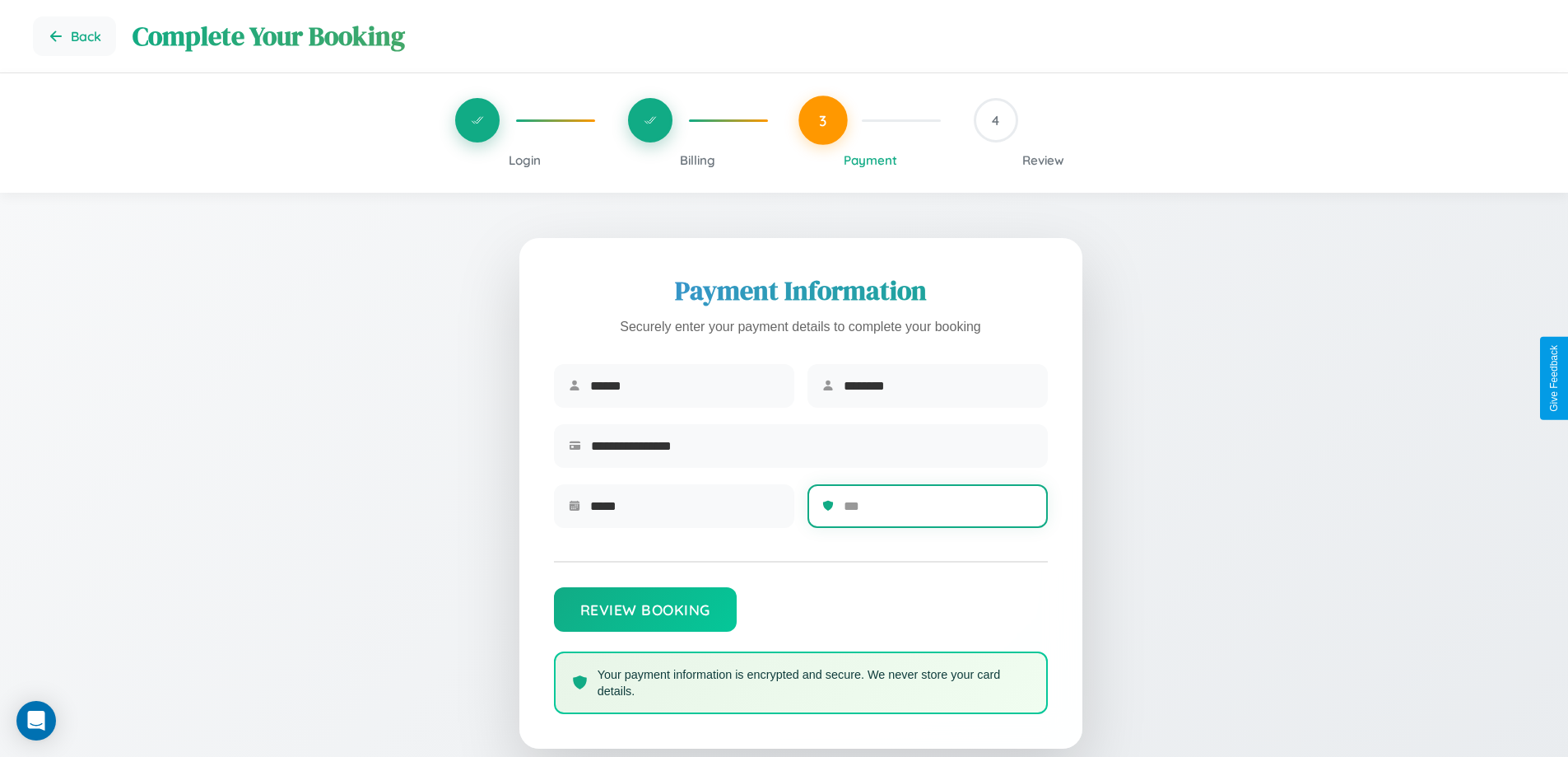
click at [937, 511] on input "text" at bounding box center [938, 505] width 189 height 41
type input "***"
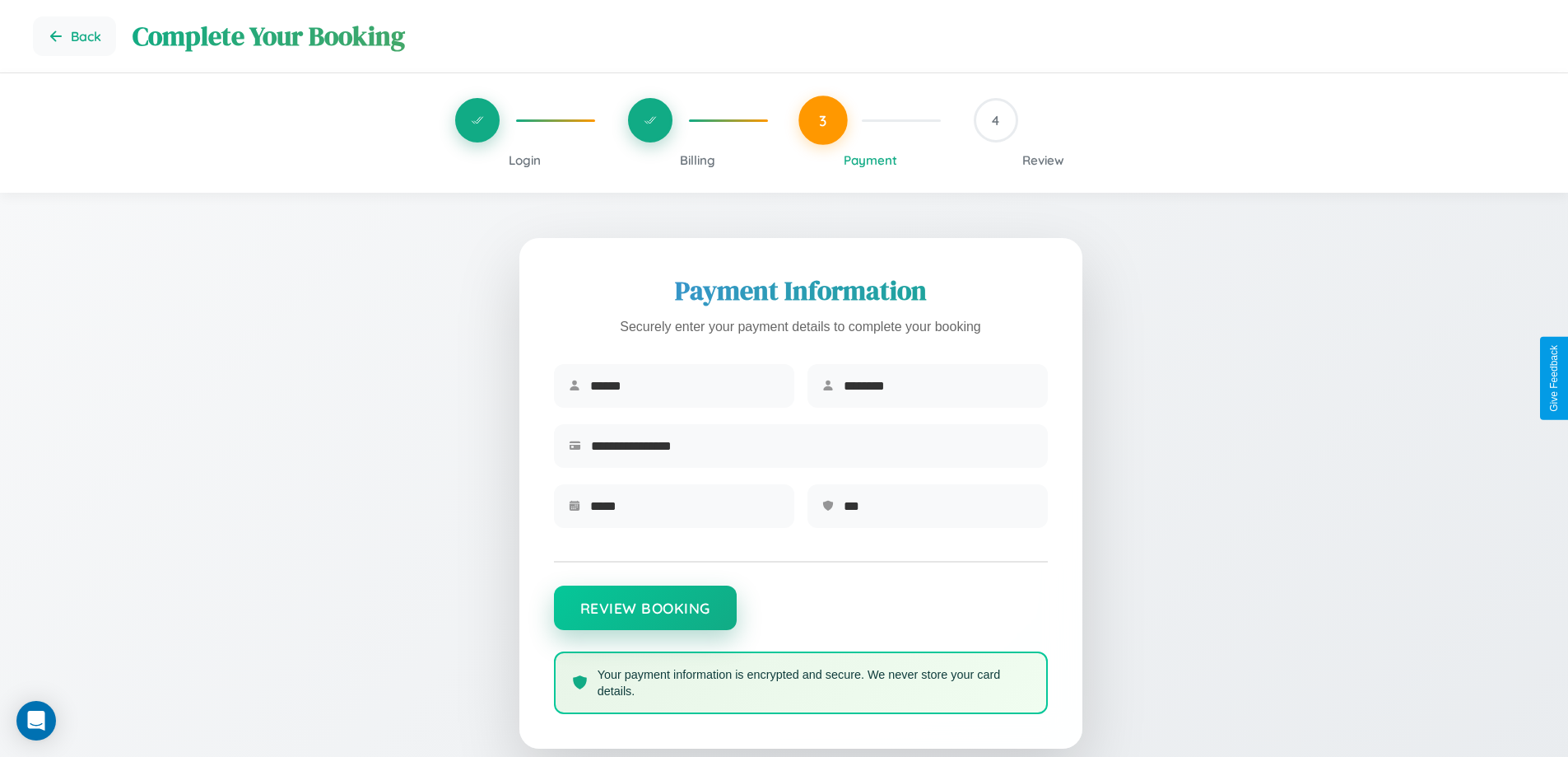
click at [644, 616] on button "Review Booking" at bounding box center [645, 607] width 183 height 44
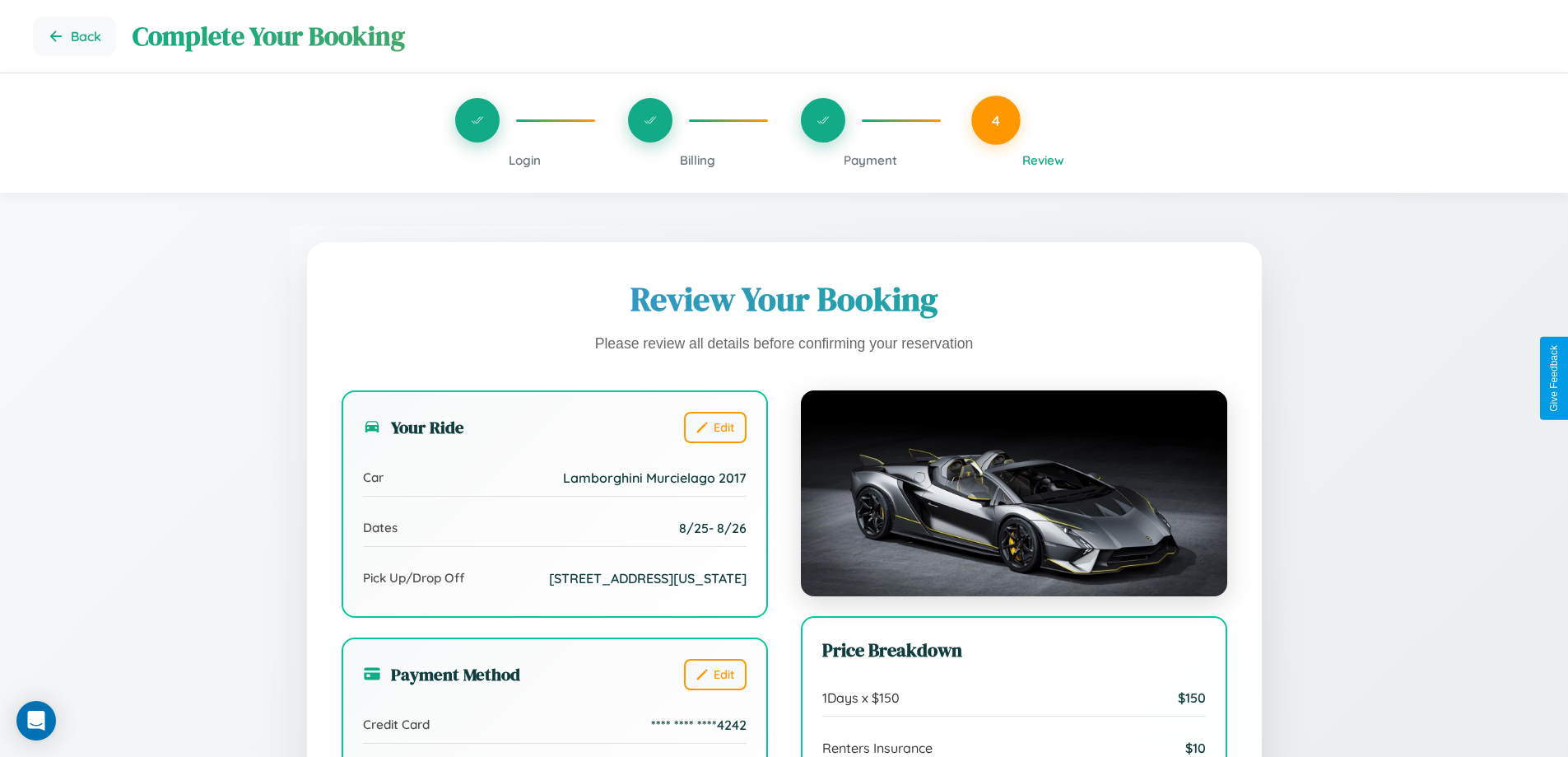
click at [870, 160] on span "Payment" at bounding box center [870, 160] width 54 height 16
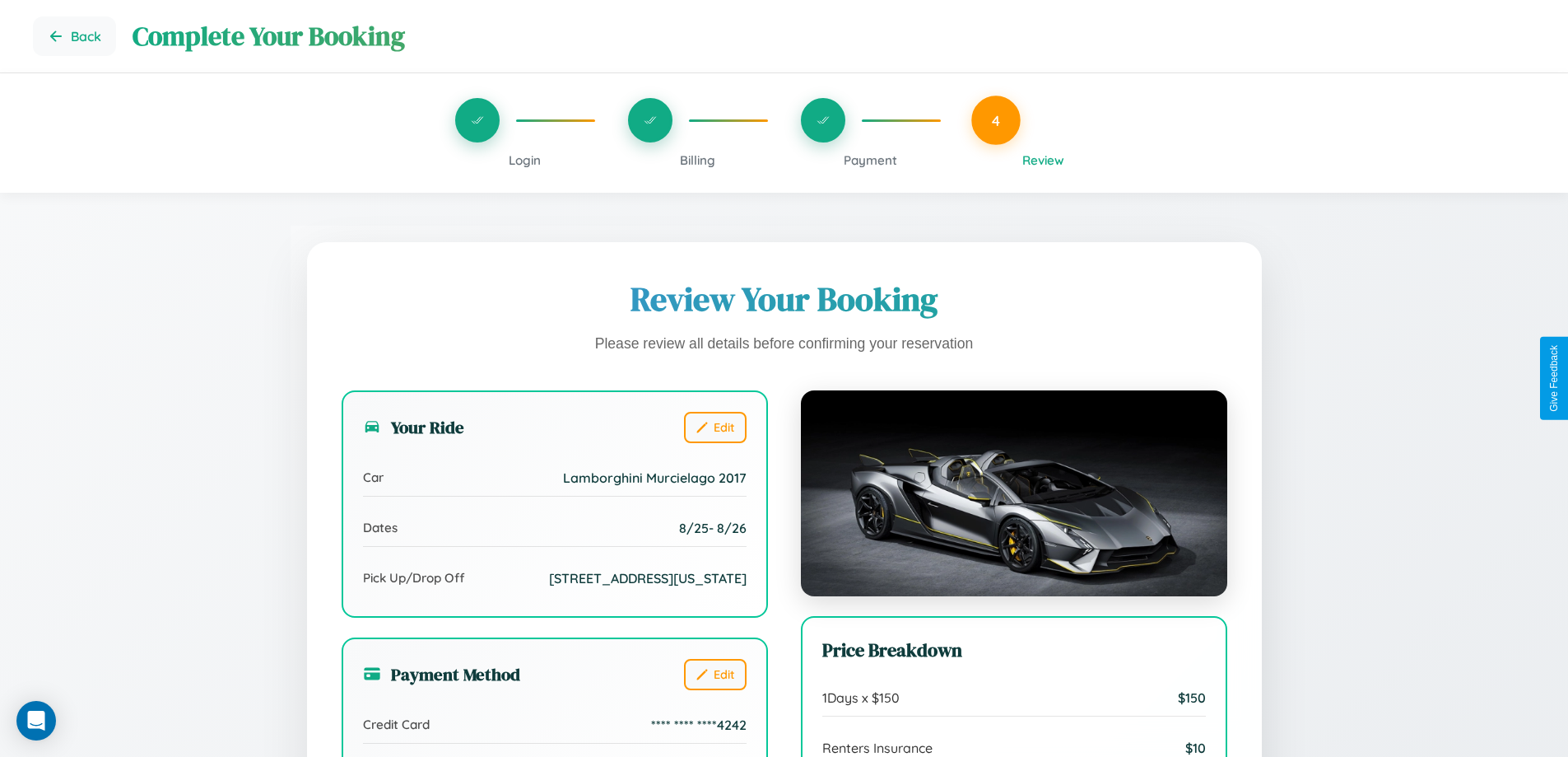
click at [870, 160] on span "Payment" at bounding box center [870, 160] width 54 height 16
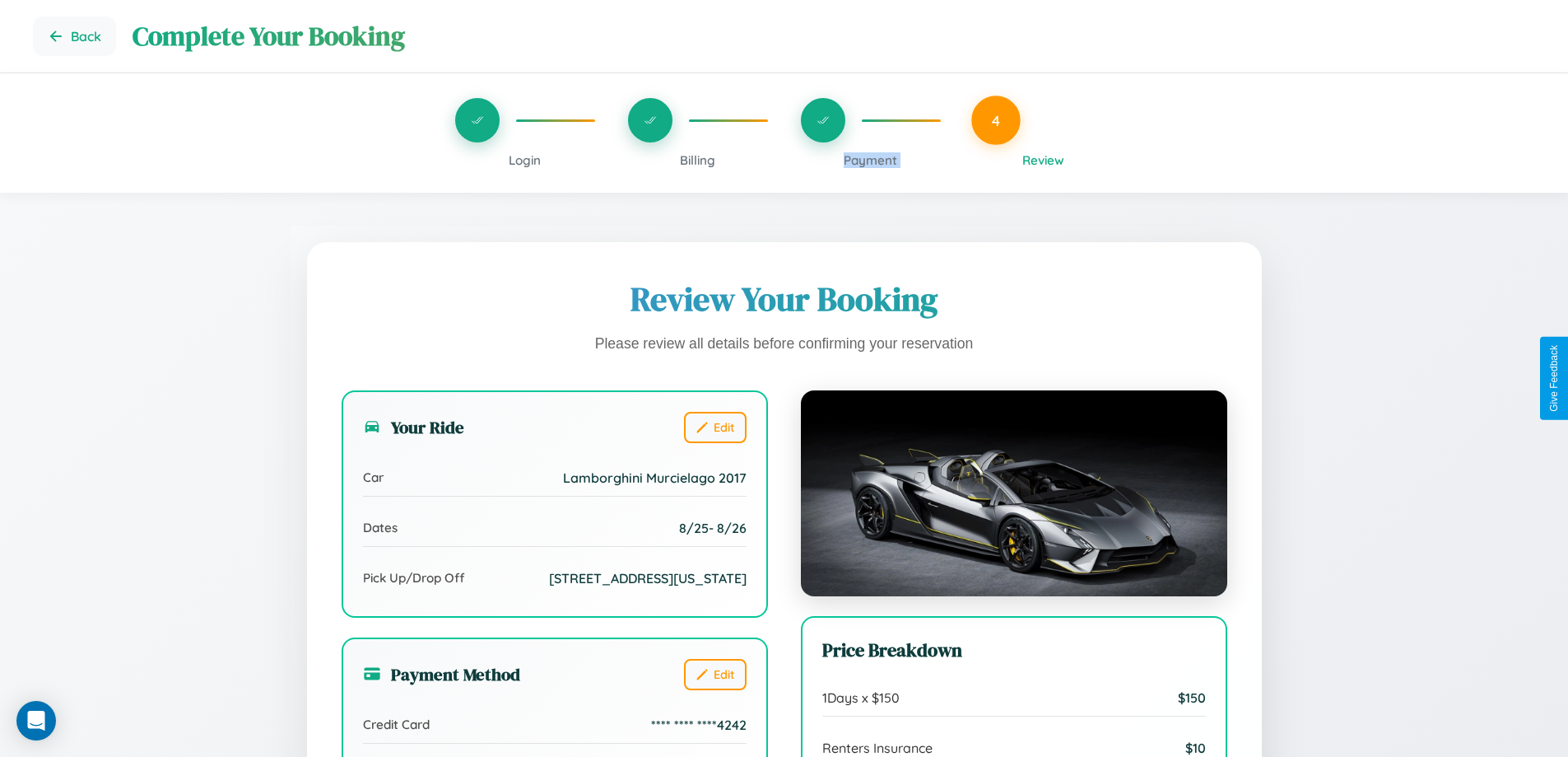
click at [870, 160] on span "Payment" at bounding box center [870, 160] width 54 height 16
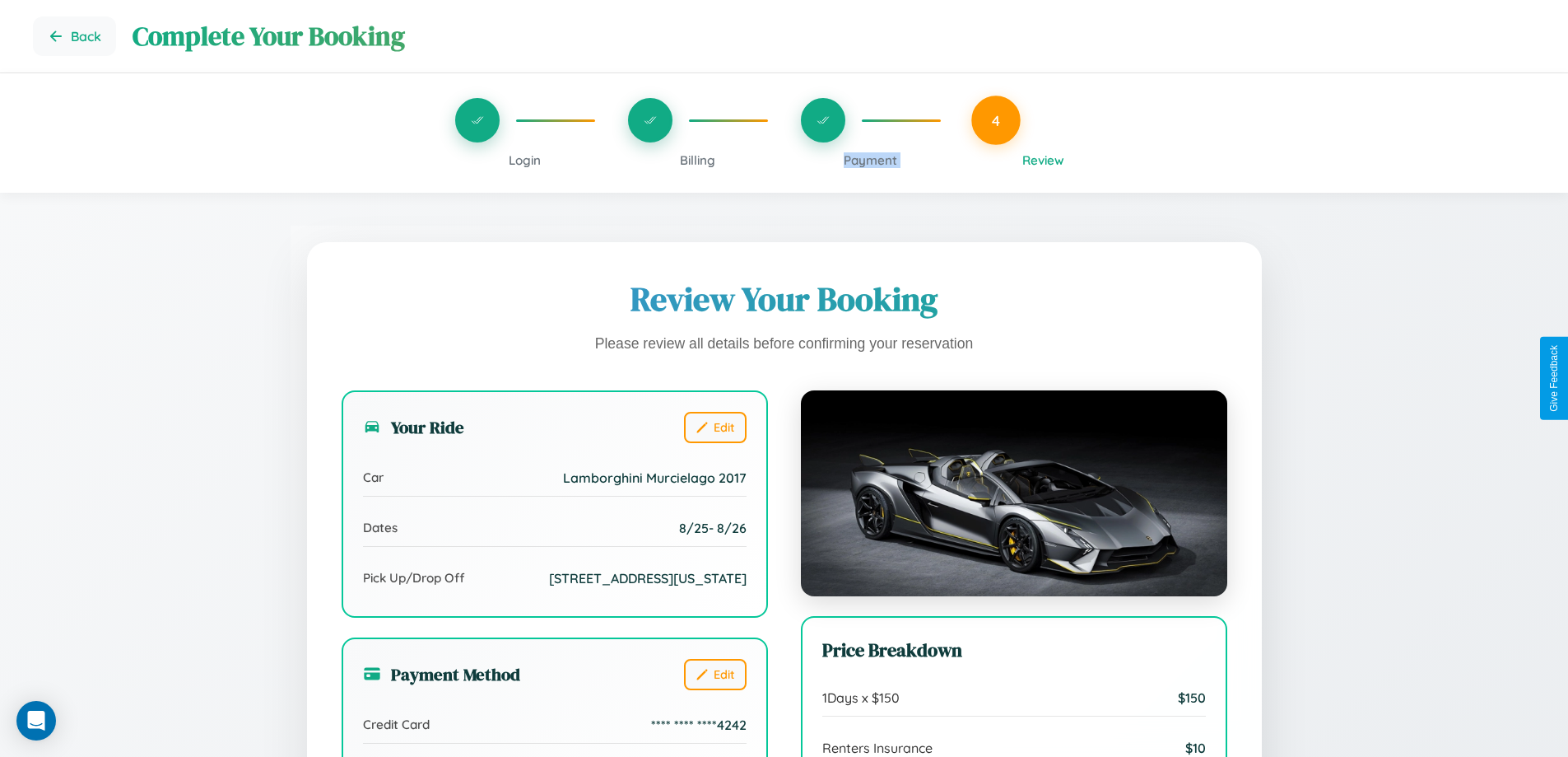
click at [870, 160] on span "Payment" at bounding box center [870, 160] width 54 height 16
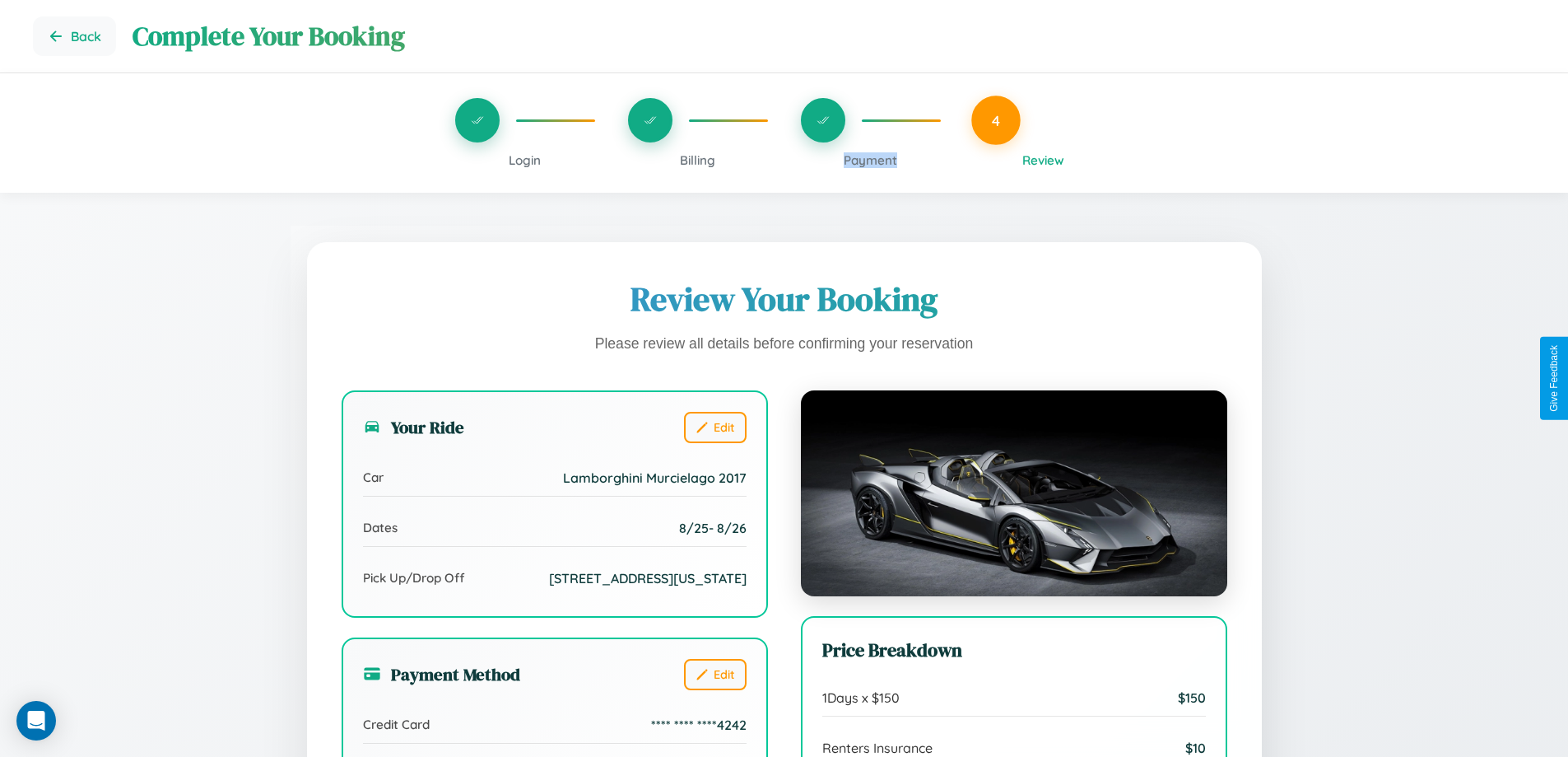
click at [870, 160] on span "Payment" at bounding box center [870, 160] width 54 height 16
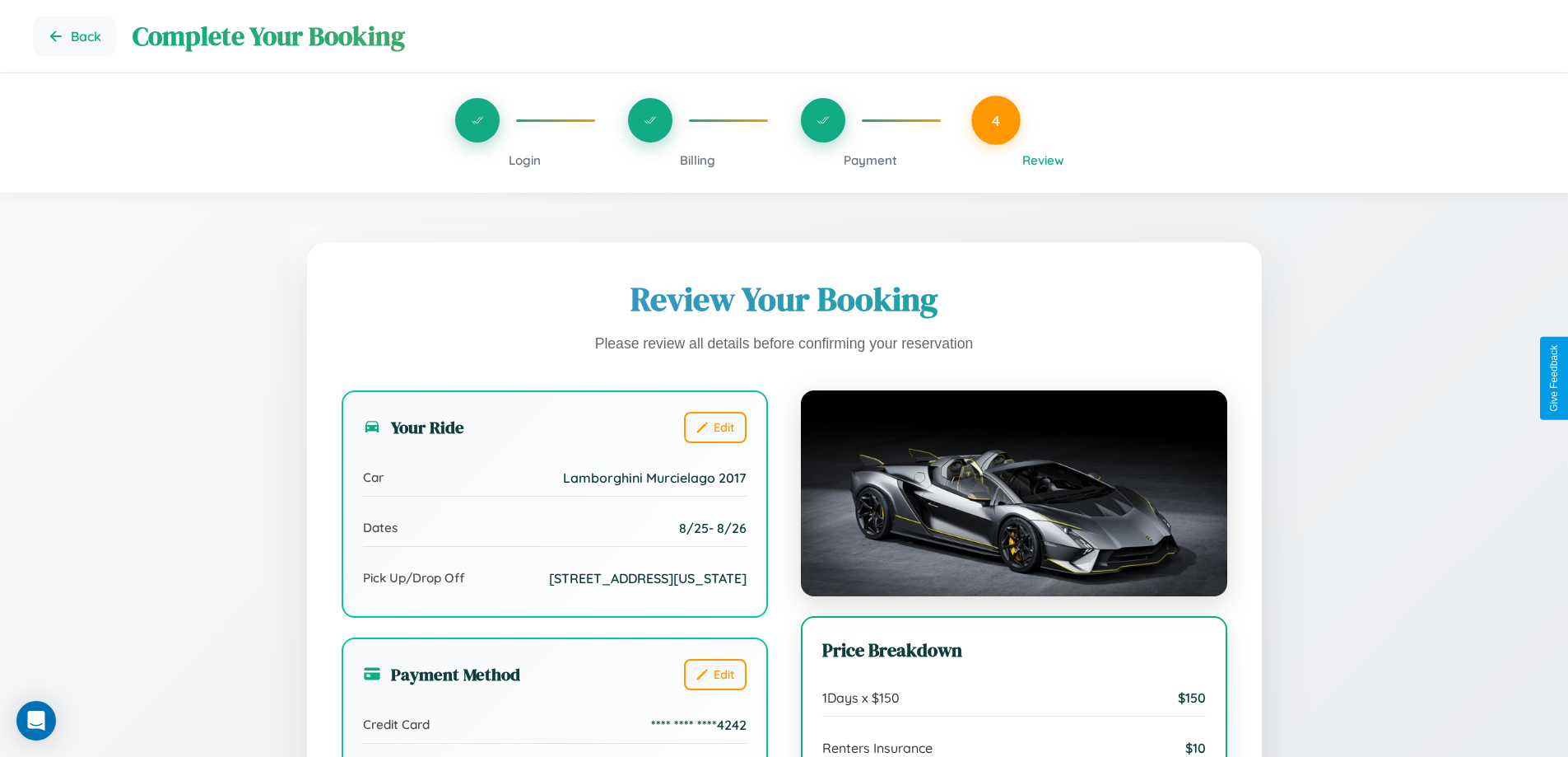
scroll to position [133, 0]
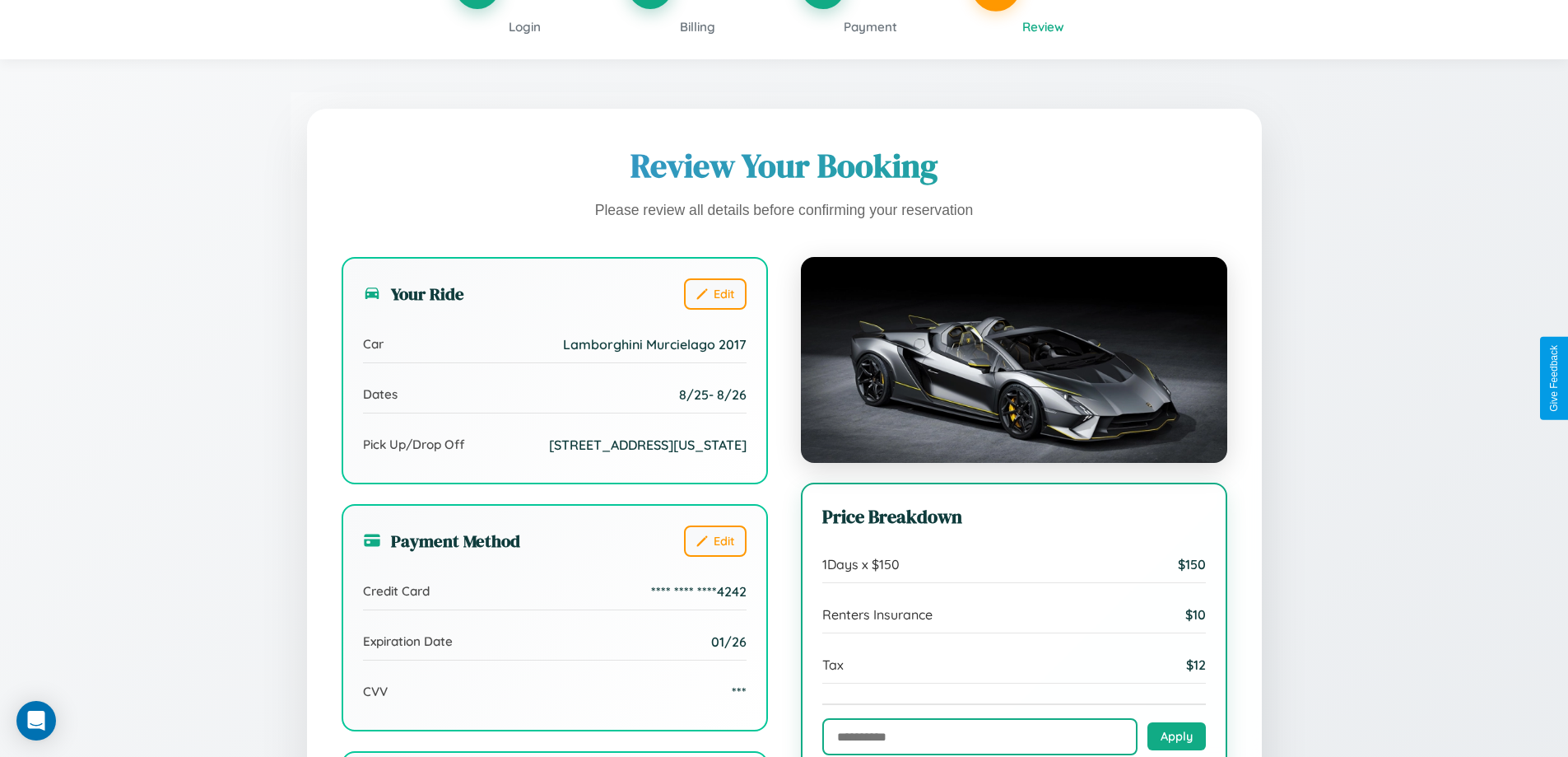
click at [980, 737] on input "text" at bounding box center [979, 736] width 315 height 37
type input "**********"
click at [1176, 736] on button "Apply" at bounding box center [1176, 735] width 59 height 28
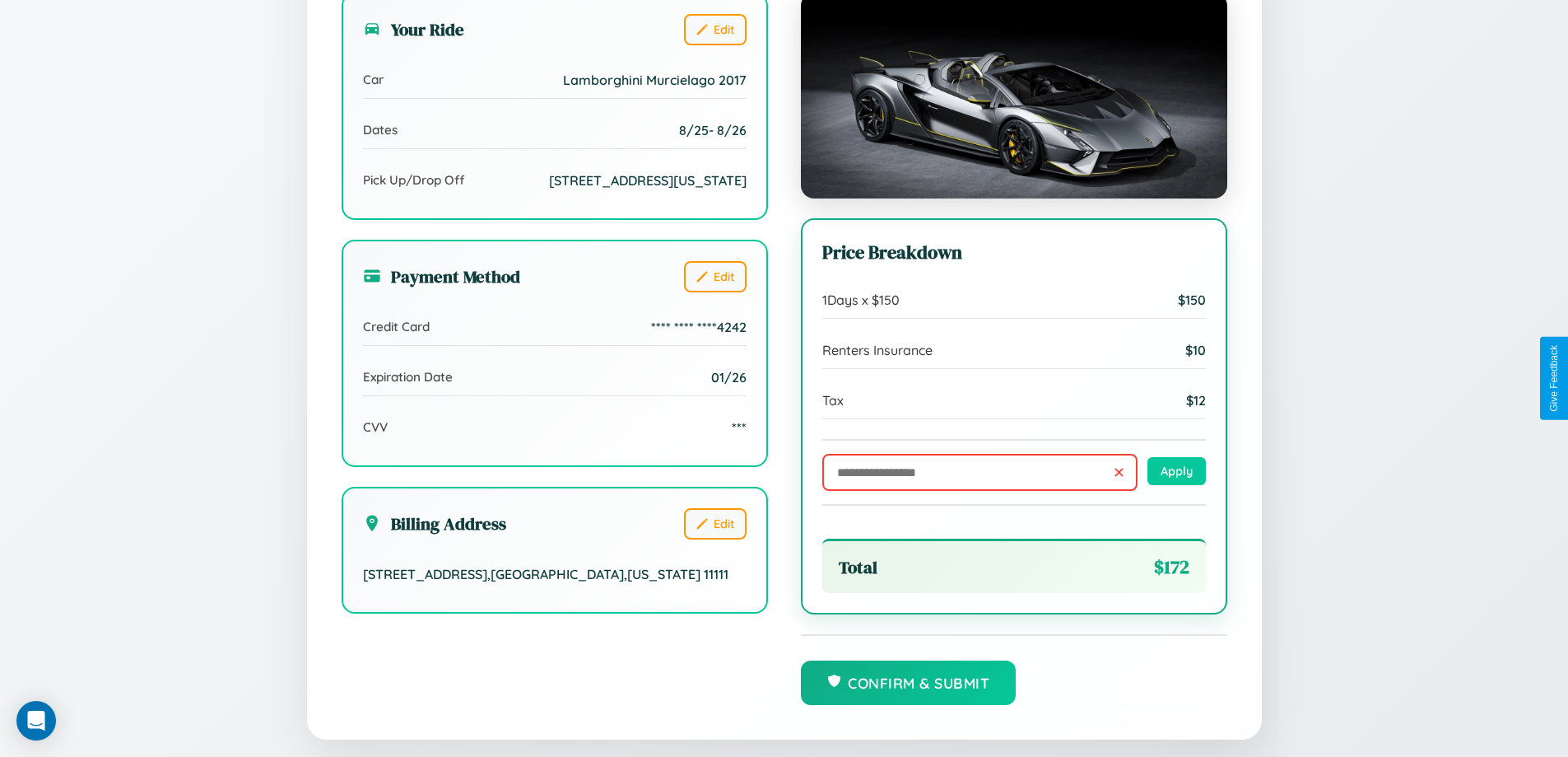
scroll to position [454, 0]
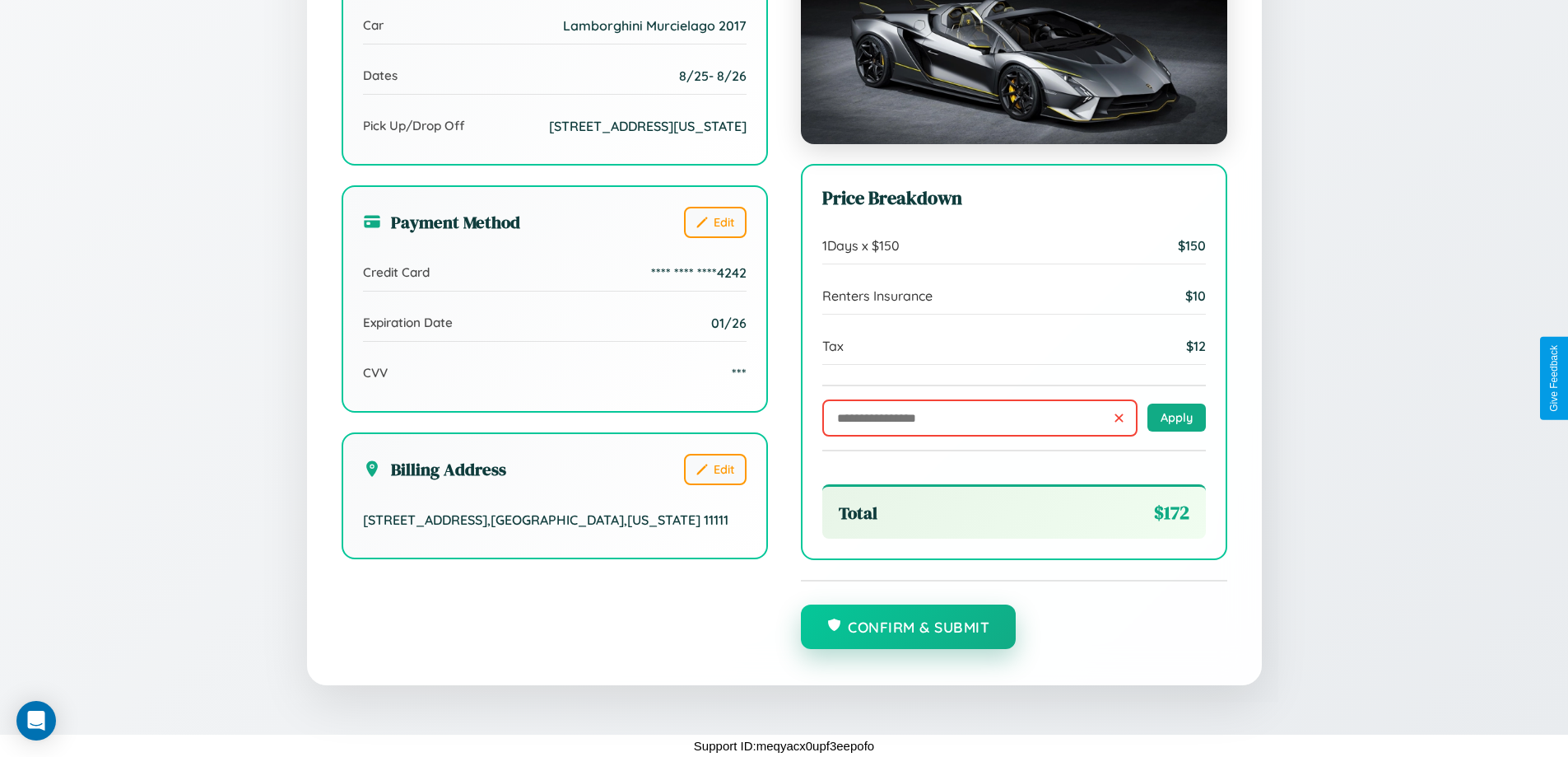
click at [908, 627] on button "Confirm & Submit" at bounding box center [909, 626] width 216 height 44
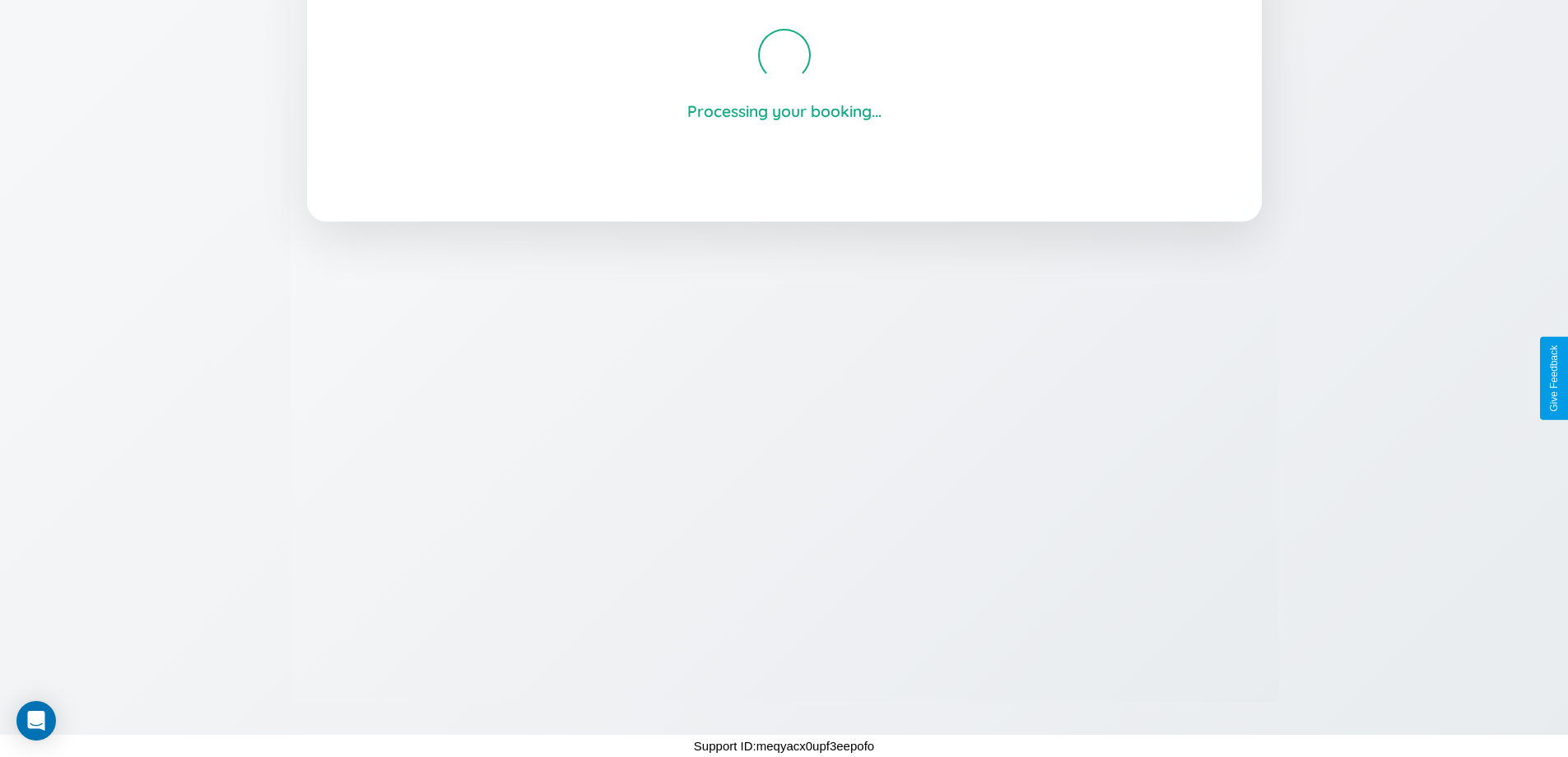
scroll to position [314, 0]
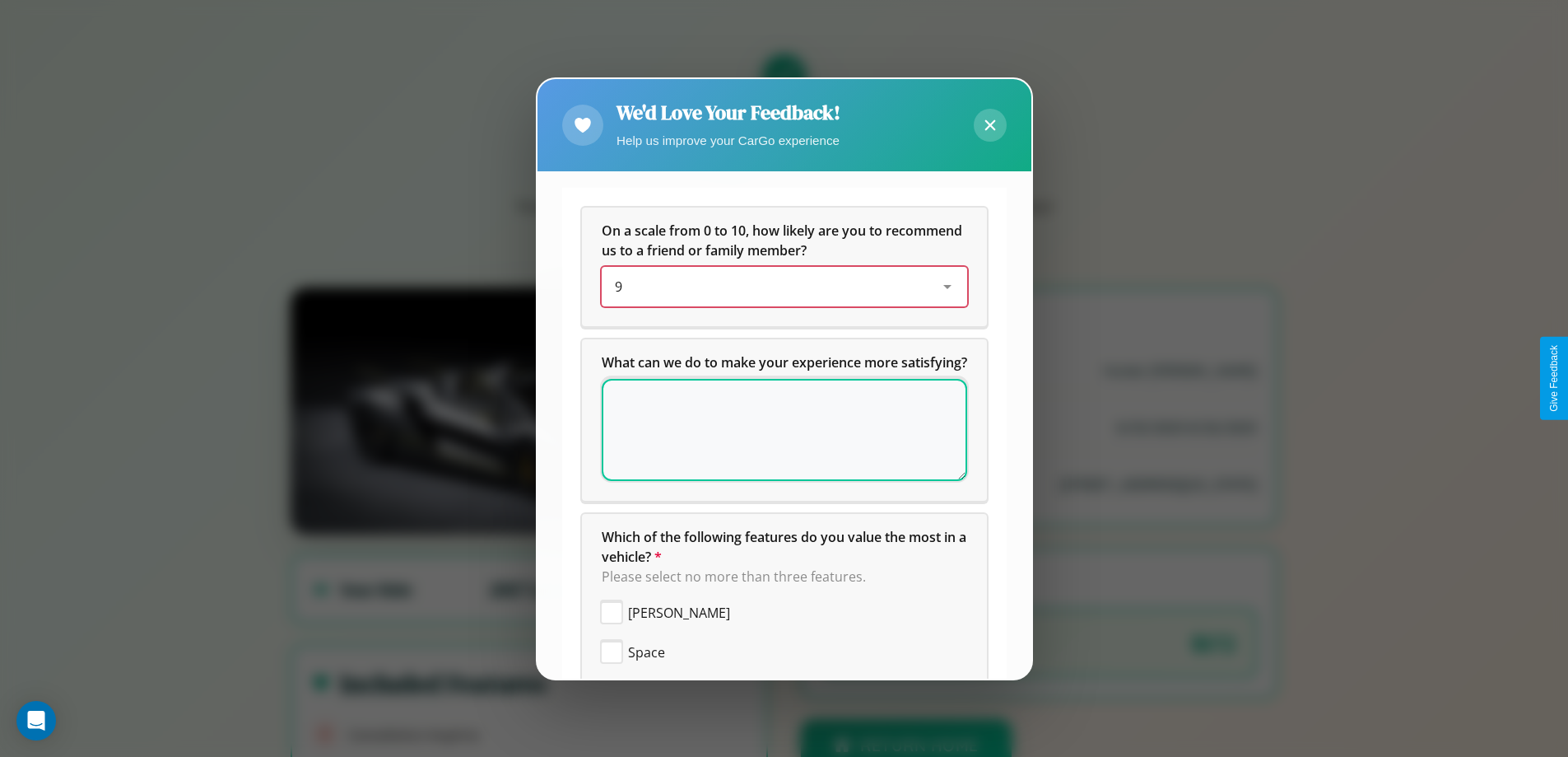
click at [777, 287] on div "9" at bounding box center [771, 286] width 313 height 20
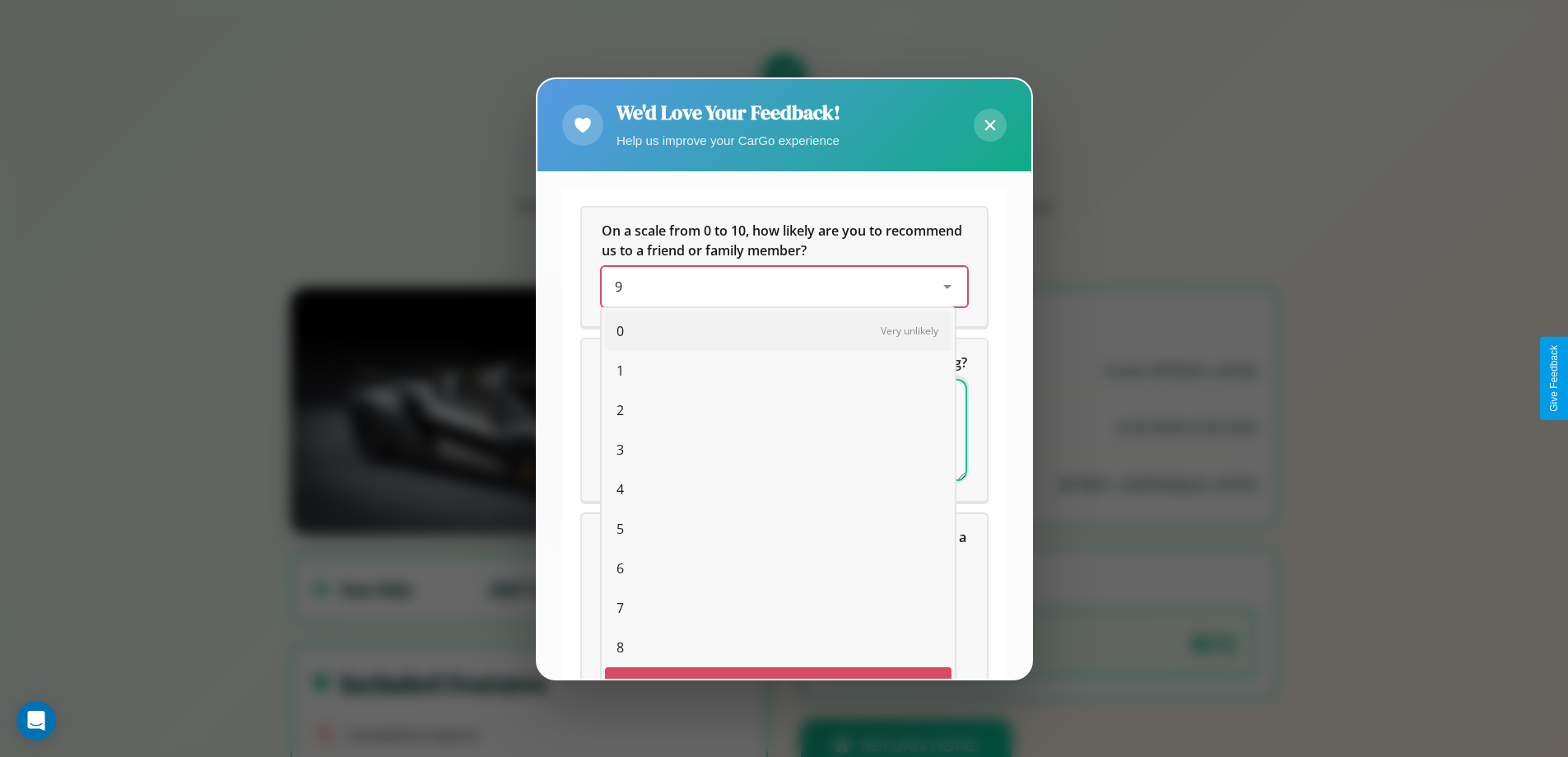
scroll to position [28, 67]
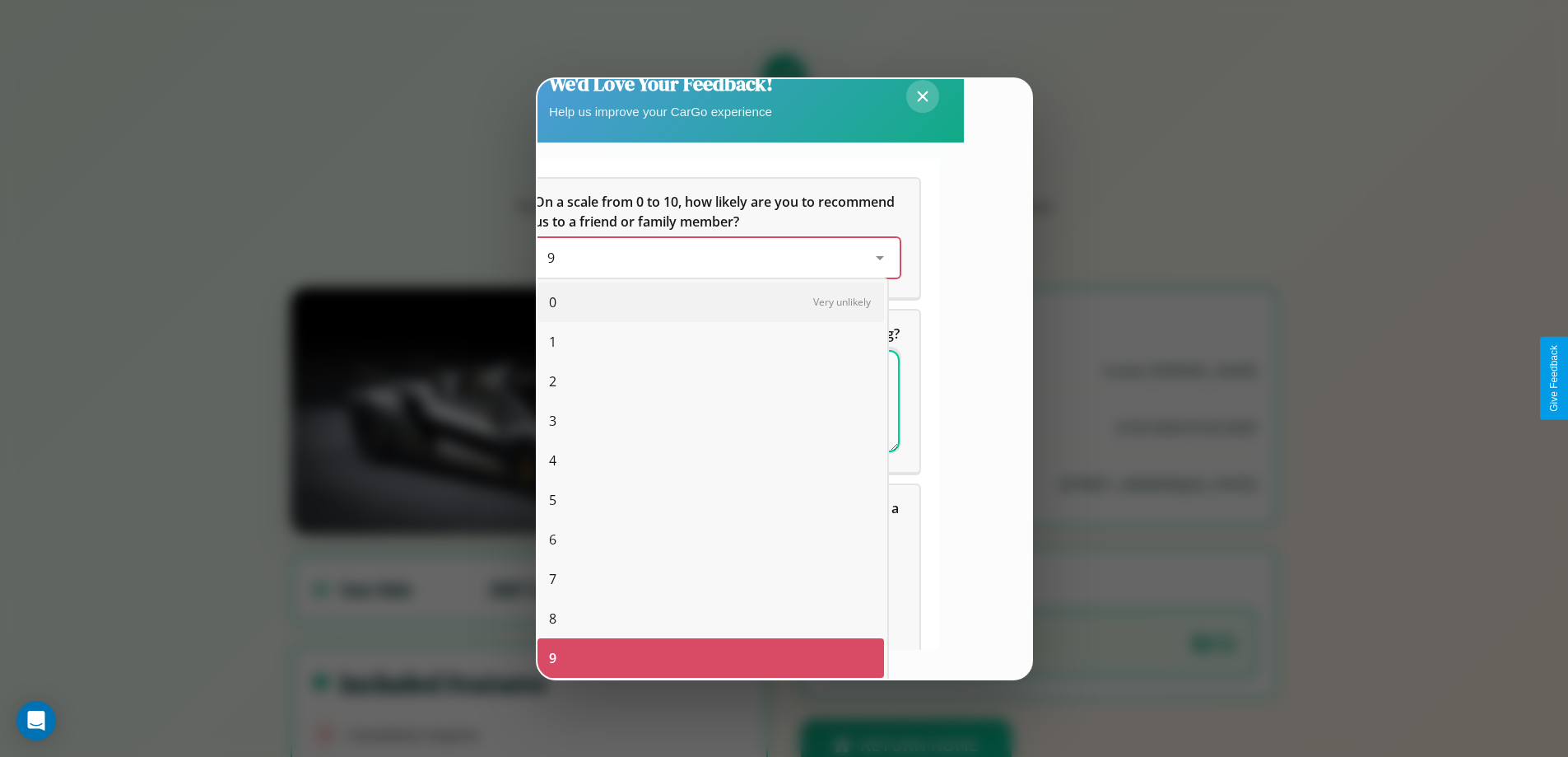
click at [552, 619] on span "8" at bounding box center [552, 618] width 8 height 20
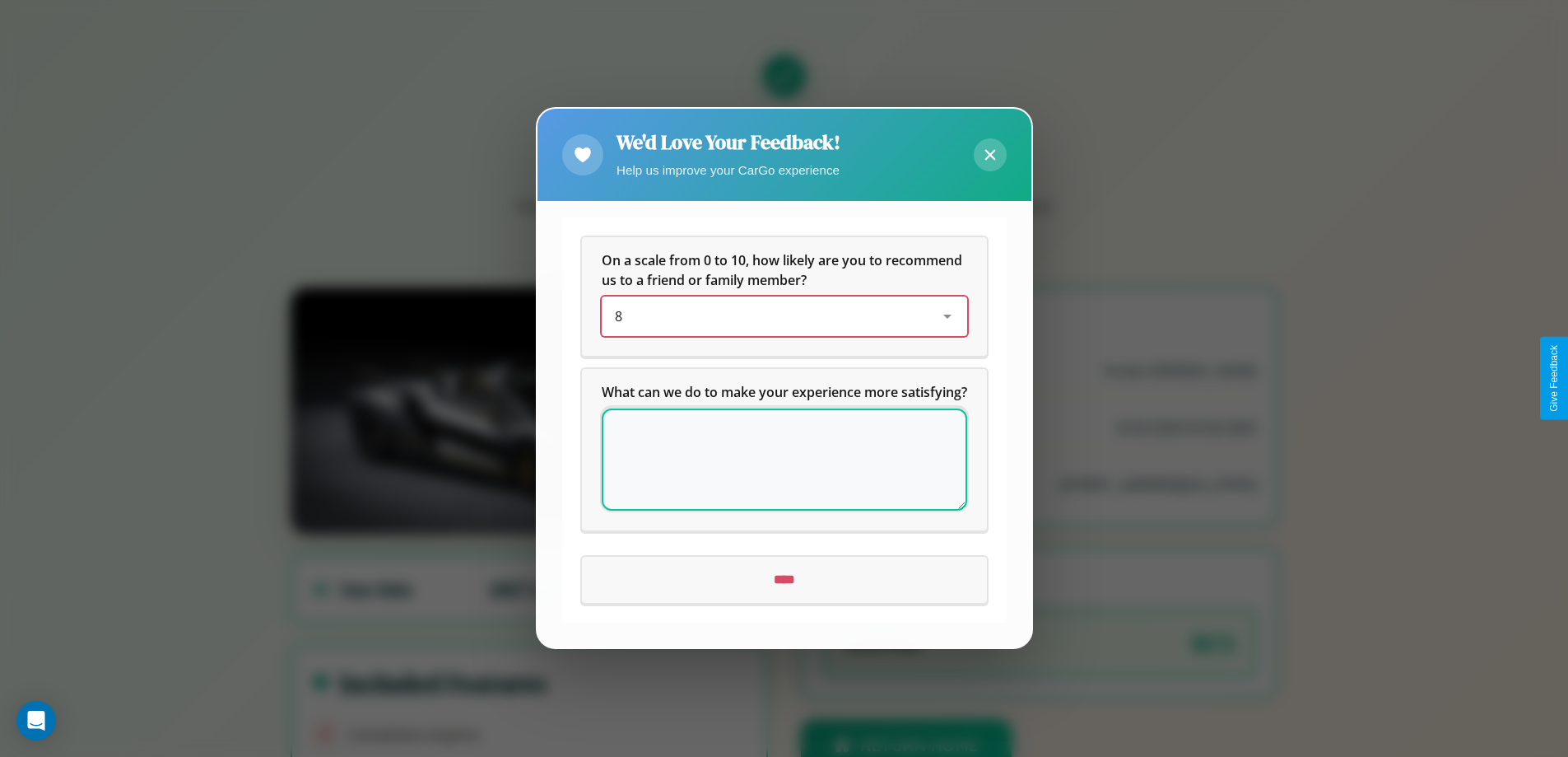
scroll to position [0, 0]
click at [989, 150] on icon at bounding box center [989, 154] width 10 height 10
